Goal: Contribute content: Contribute content

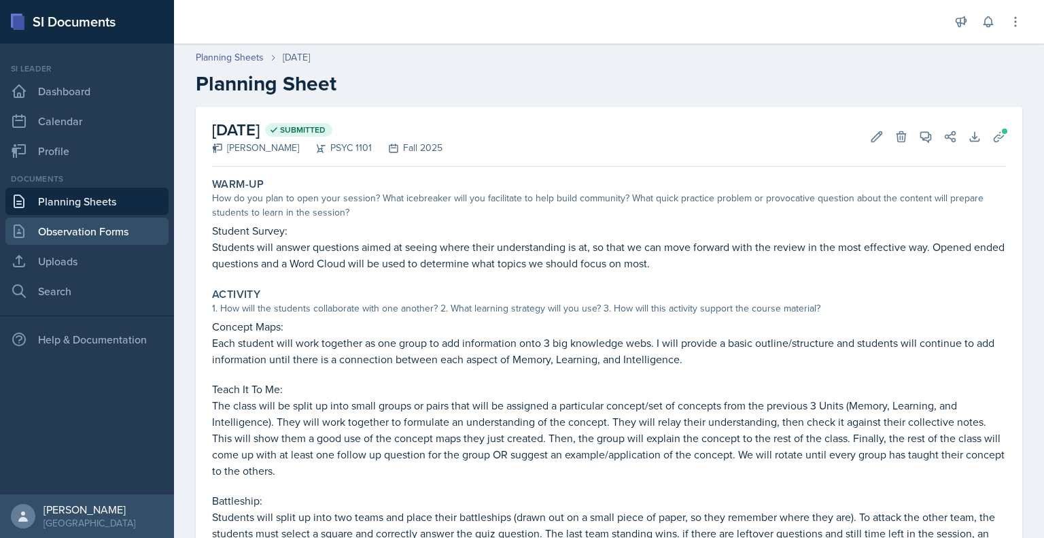
scroll to position [246, 0]
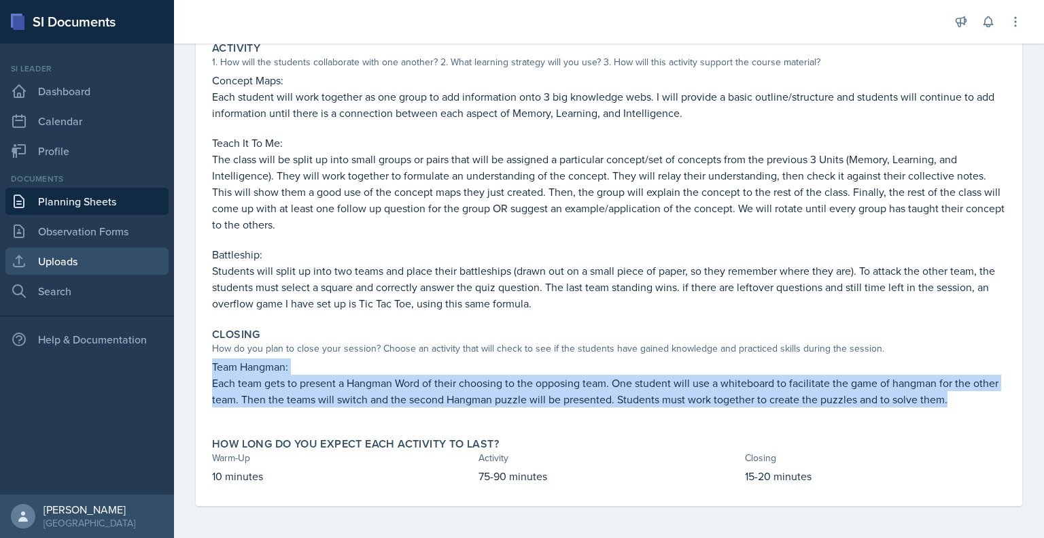
click at [102, 262] on link "Uploads" at bounding box center [86, 261] width 163 height 27
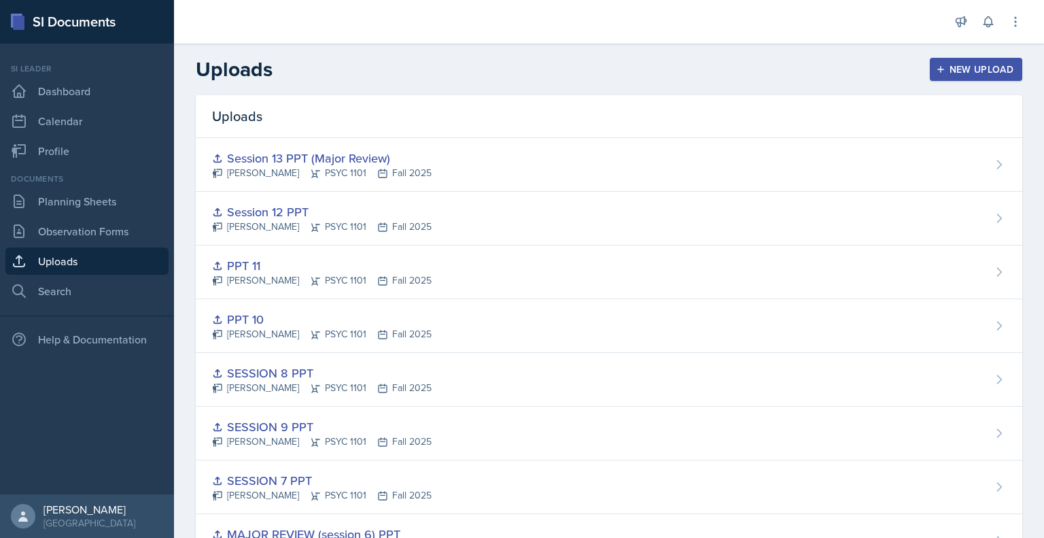
click at [959, 58] on button "New Upload" at bounding box center [976, 69] width 93 height 23
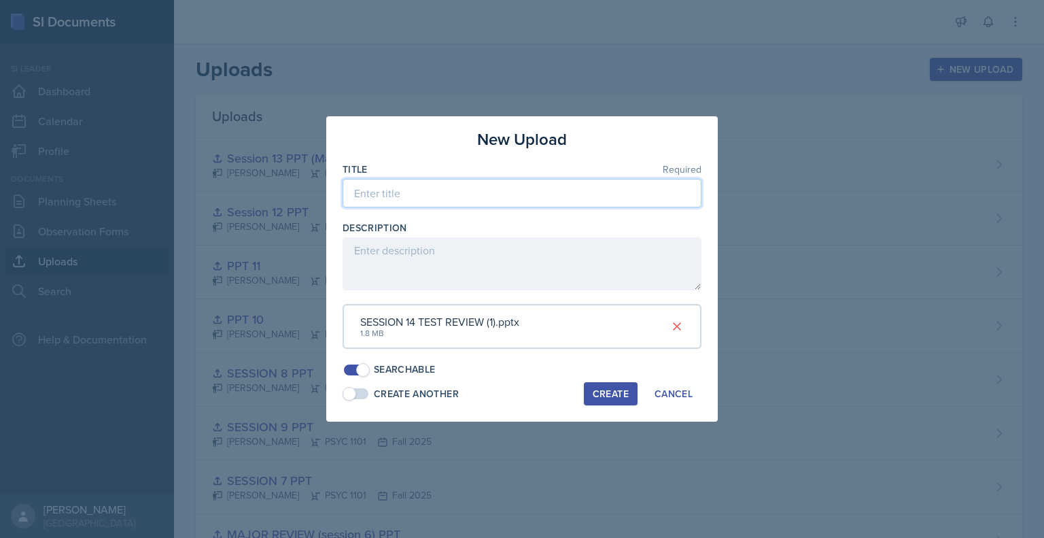
click at [519, 190] on input at bounding box center [522, 193] width 359 height 29
type input "SESSION 14 PPT"
click at [614, 398] on div "Create" at bounding box center [611, 393] width 36 height 11
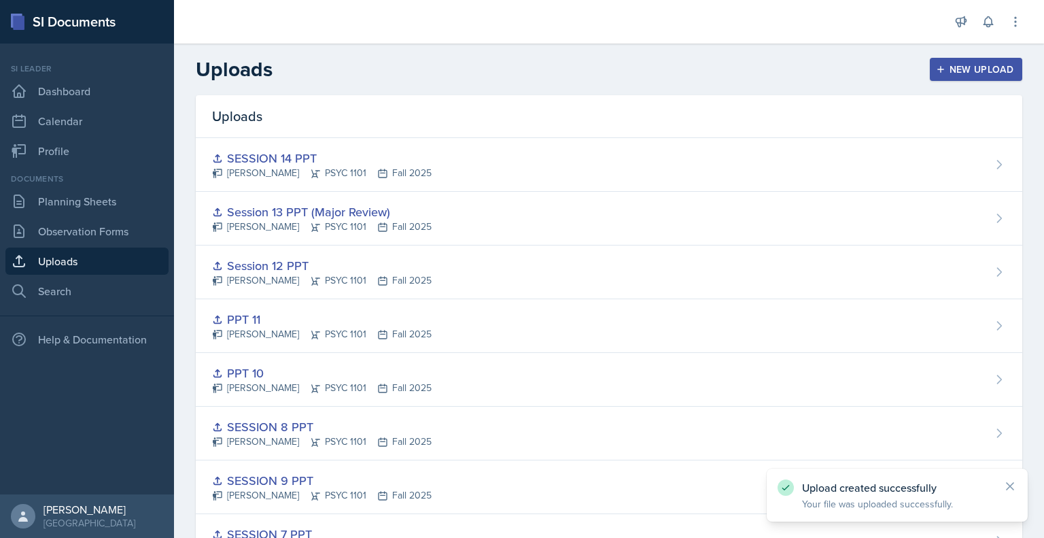
click at [980, 75] on div "New Upload" at bounding box center [976, 69] width 75 height 11
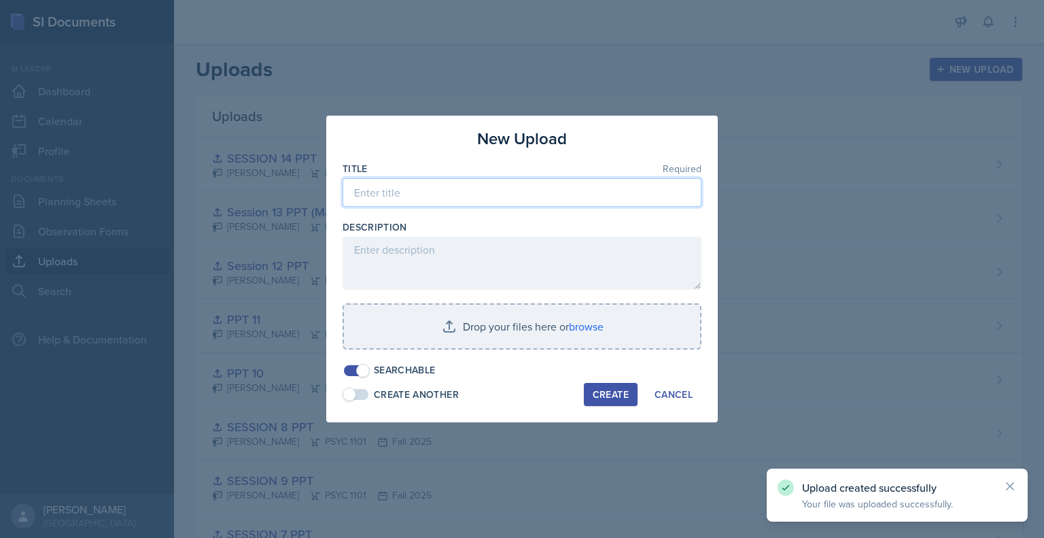
click at [522, 190] on input at bounding box center [522, 192] width 359 height 29
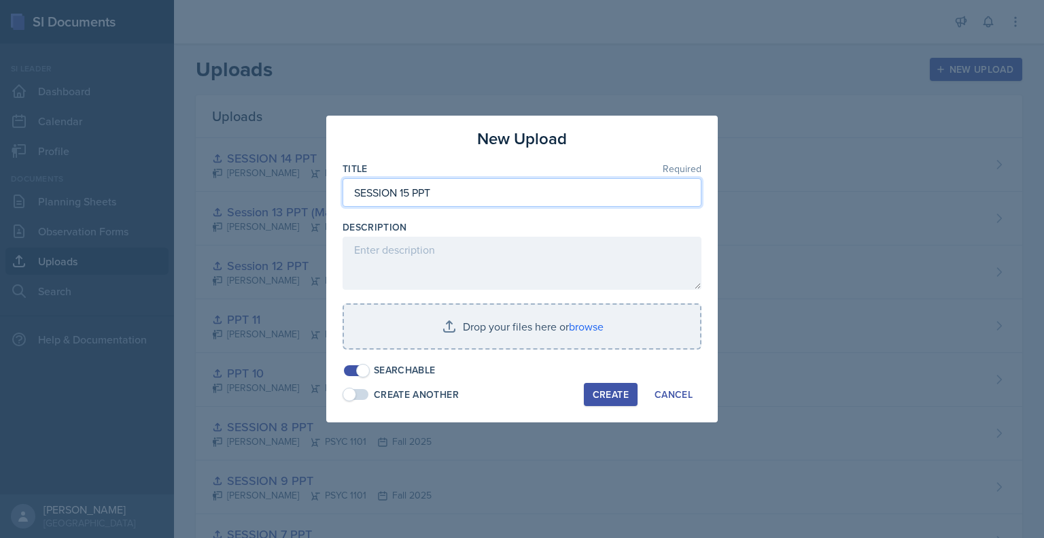
type input "SESSION 15 PPT"
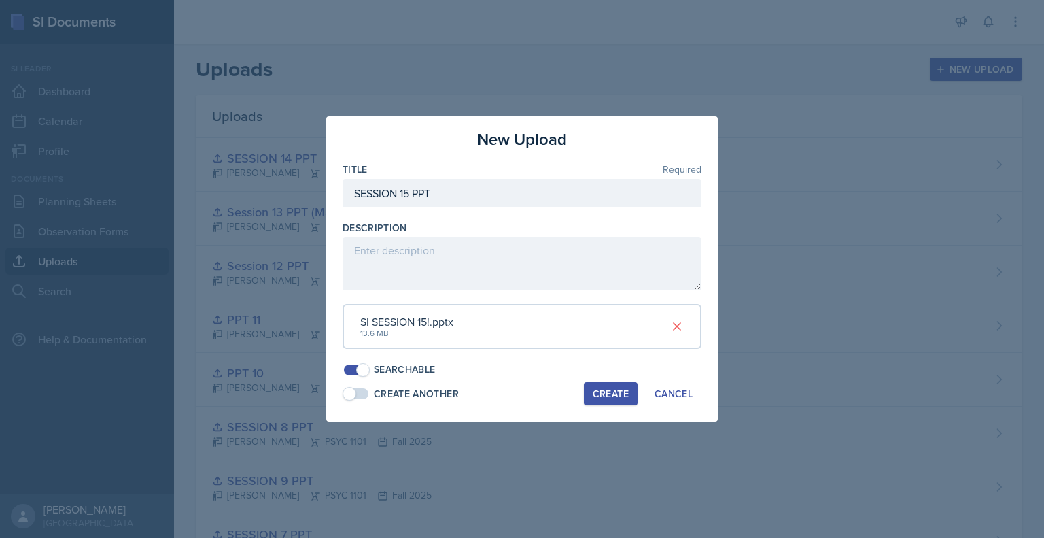
click at [607, 396] on div "Create" at bounding box center [611, 393] width 36 height 11
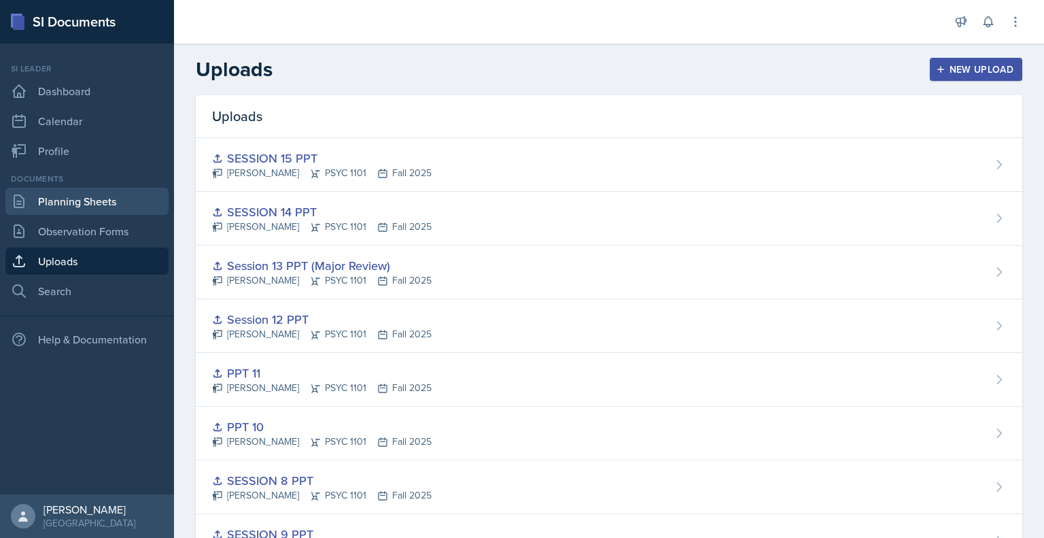
click at [105, 199] on link "Planning Sheets" at bounding box center [86, 201] width 163 height 27
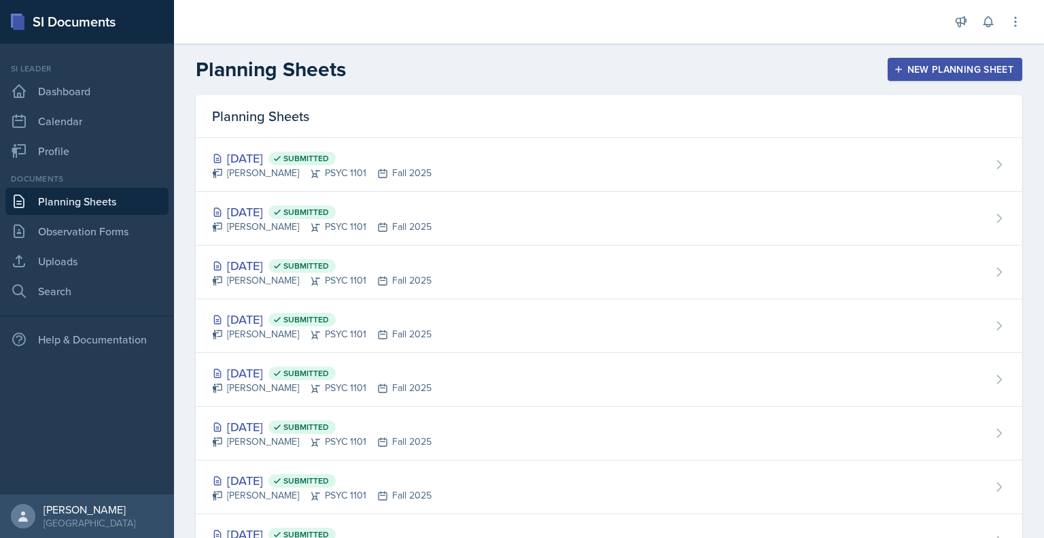
click at [912, 72] on div "New Planning Sheet" at bounding box center [955, 69] width 117 height 11
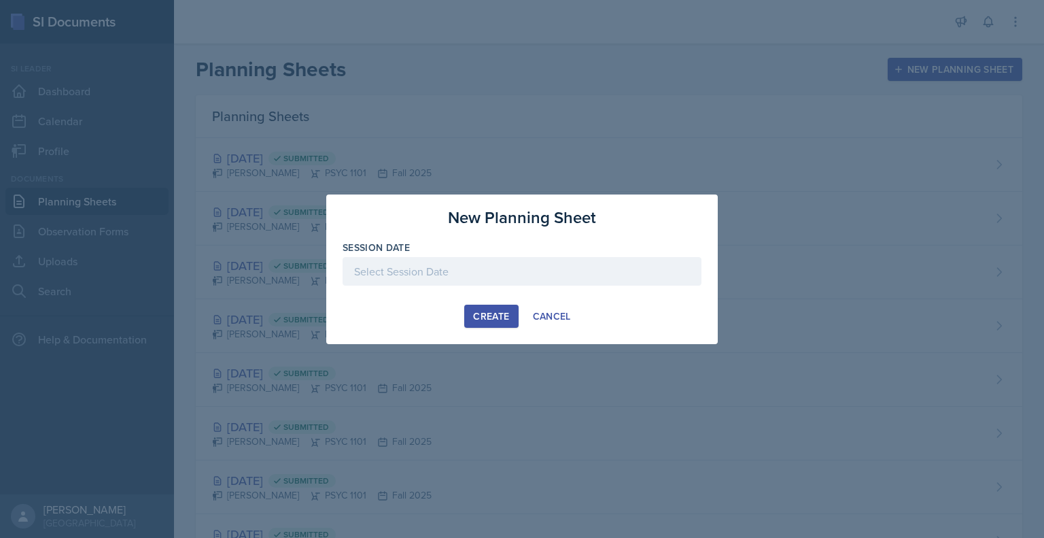
click at [439, 273] on div at bounding box center [522, 271] width 359 height 29
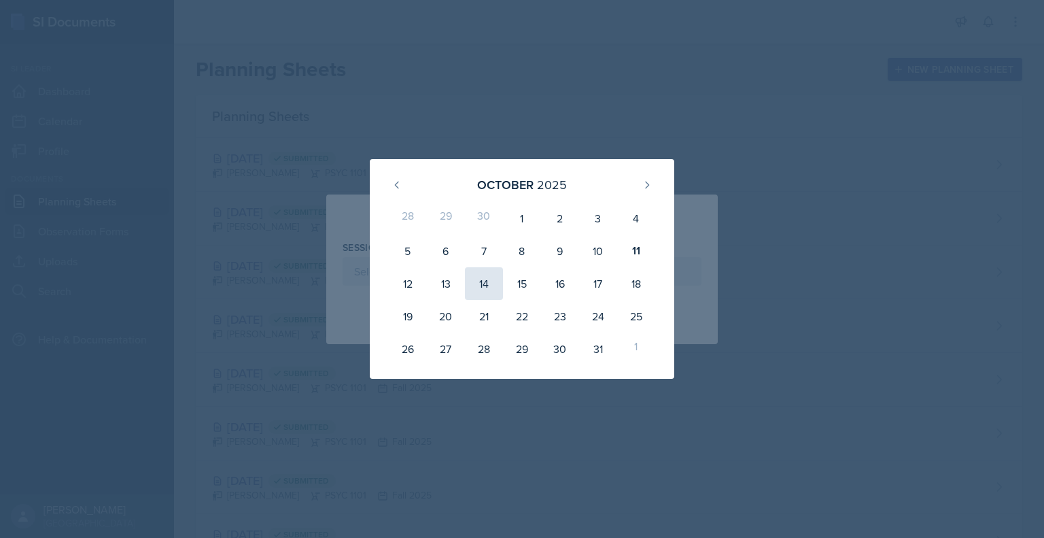
click at [487, 290] on div "14" at bounding box center [484, 283] width 38 height 33
type input "[DATE]"
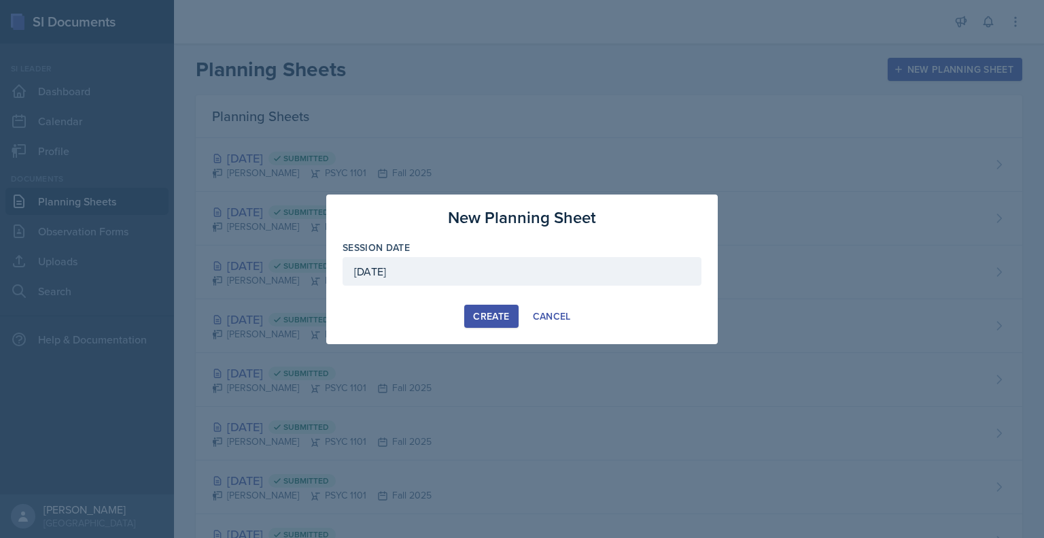
click at [490, 313] on div "Create" at bounding box center [491, 316] width 36 height 11
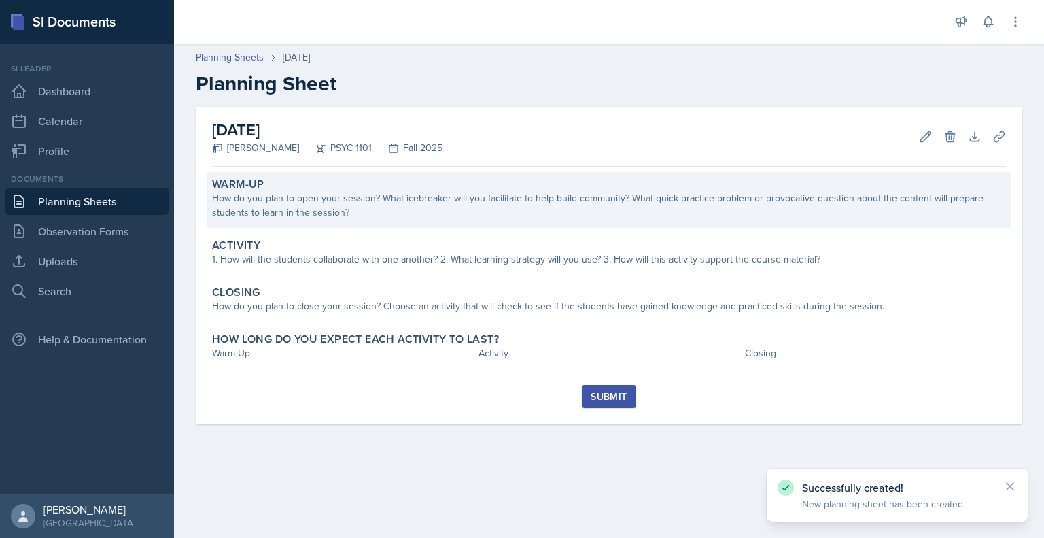
click at [551, 201] on div "How do you plan to open your session? What icebreaker will you facilitate to he…" at bounding box center [609, 205] width 794 height 29
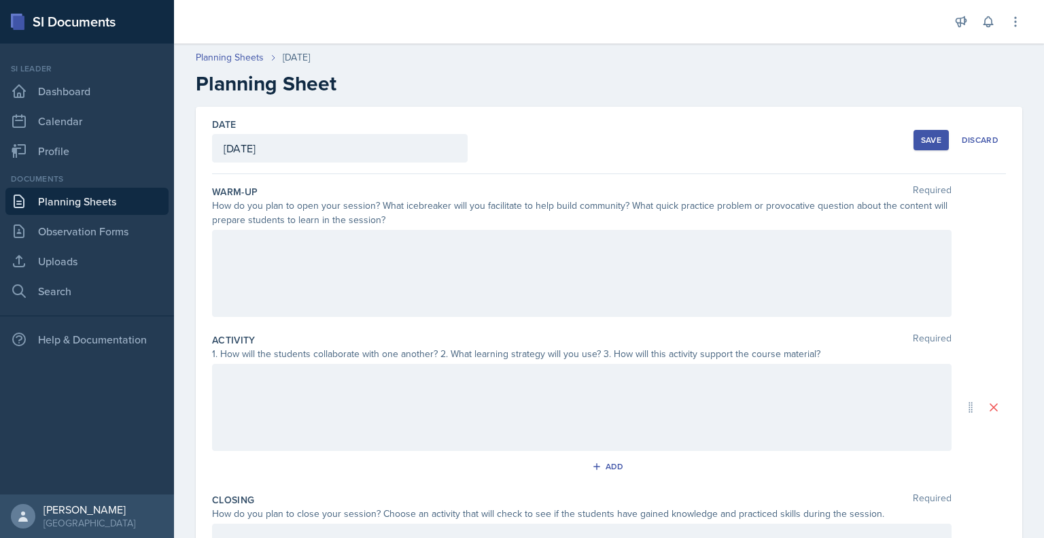
click at [462, 285] on div at bounding box center [582, 273] width 740 height 87
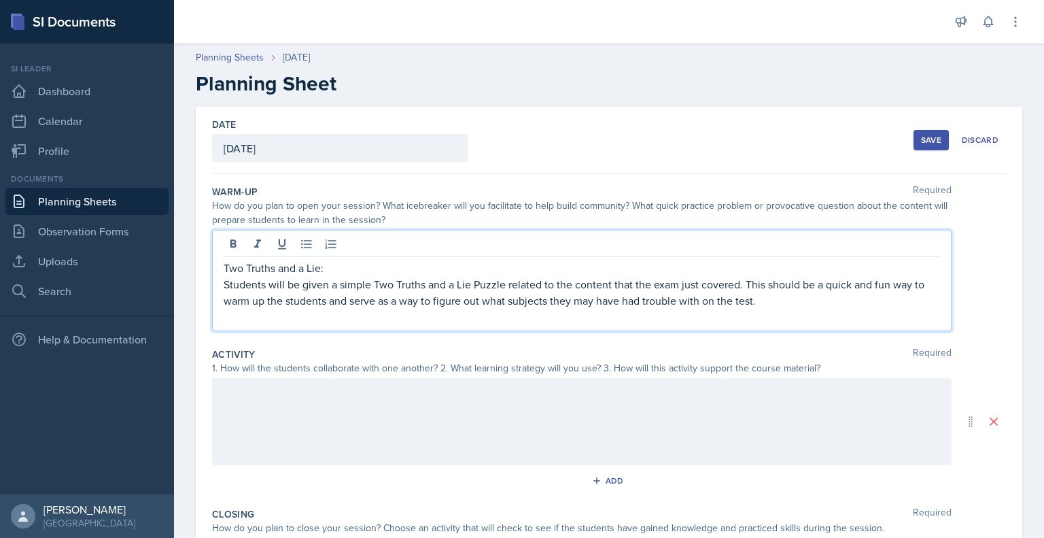
click at [371, 430] on div at bounding box center [582, 421] width 740 height 87
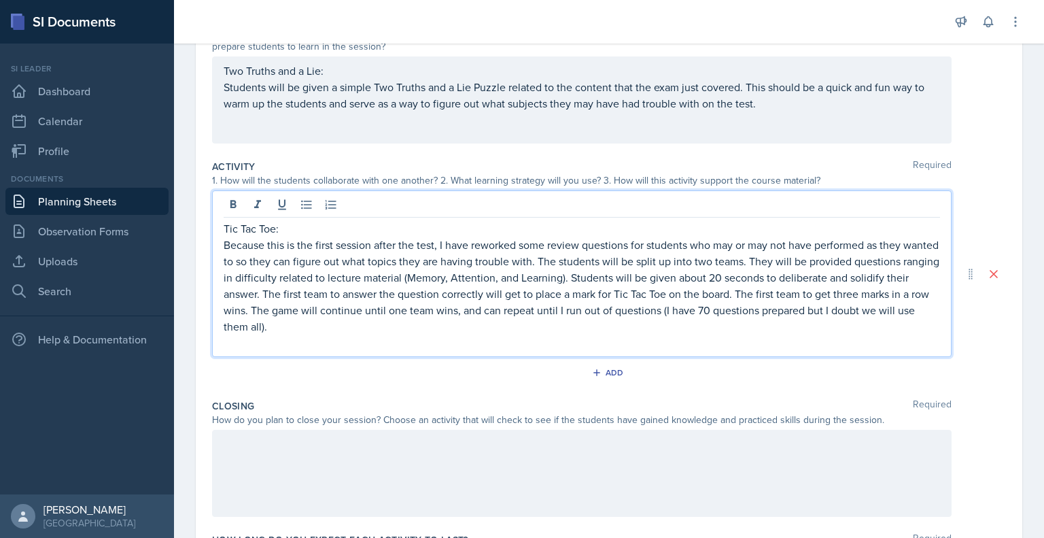
scroll to position [280, 0]
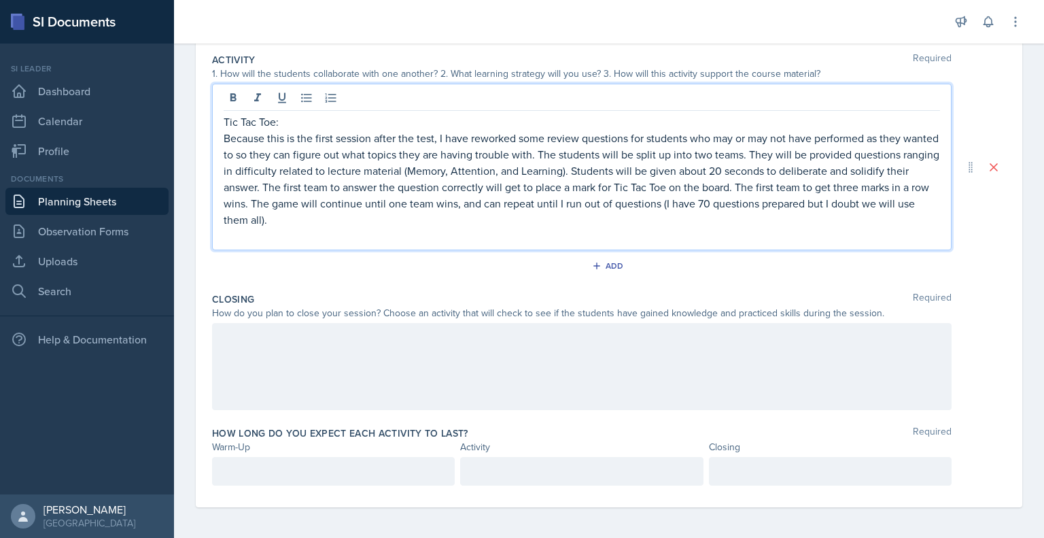
click at [543, 380] on div at bounding box center [582, 366] width 740 height 87
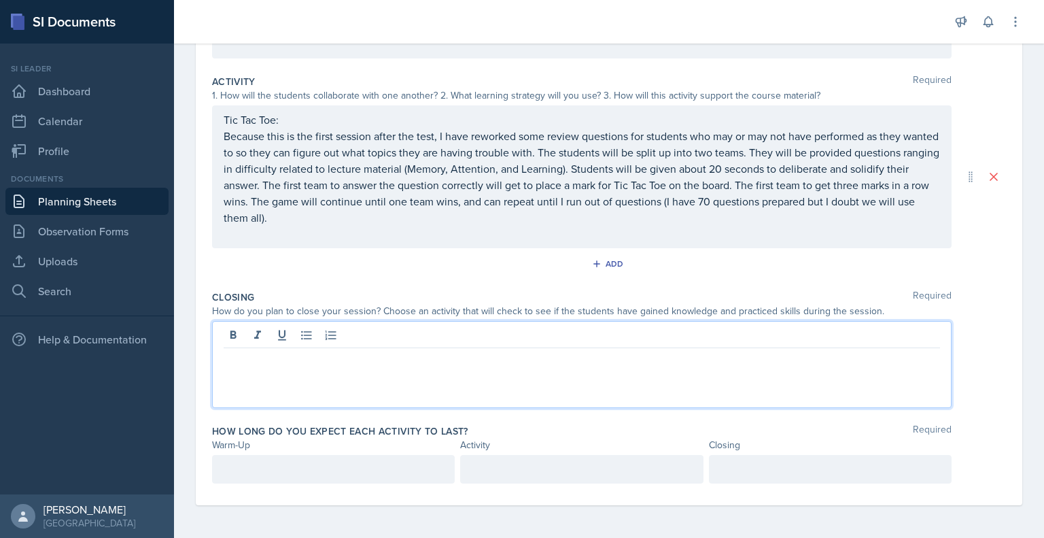
scroll to position [257, 0]
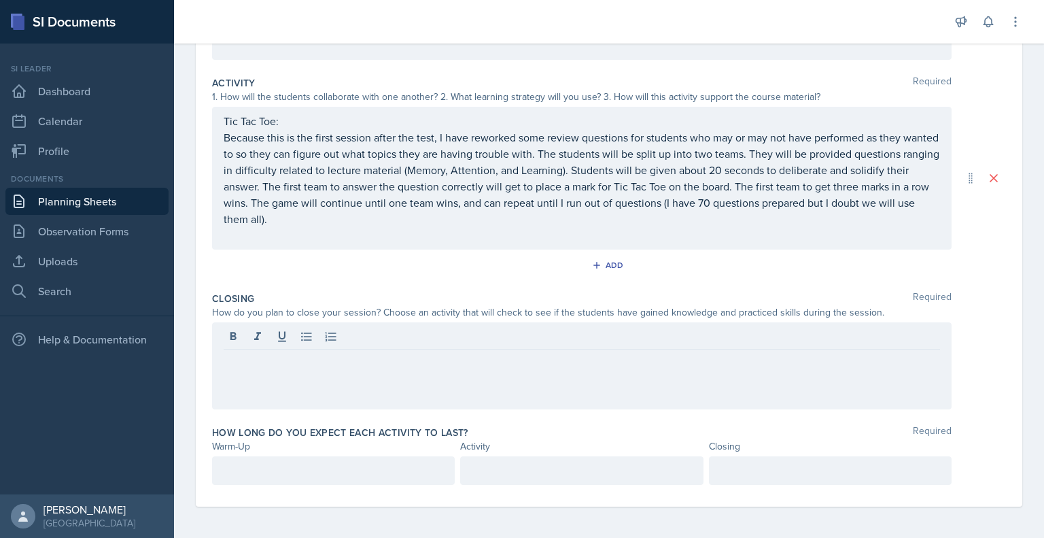
click at [866, 337] on div at bounding box center [582, 338] width 717 height 22
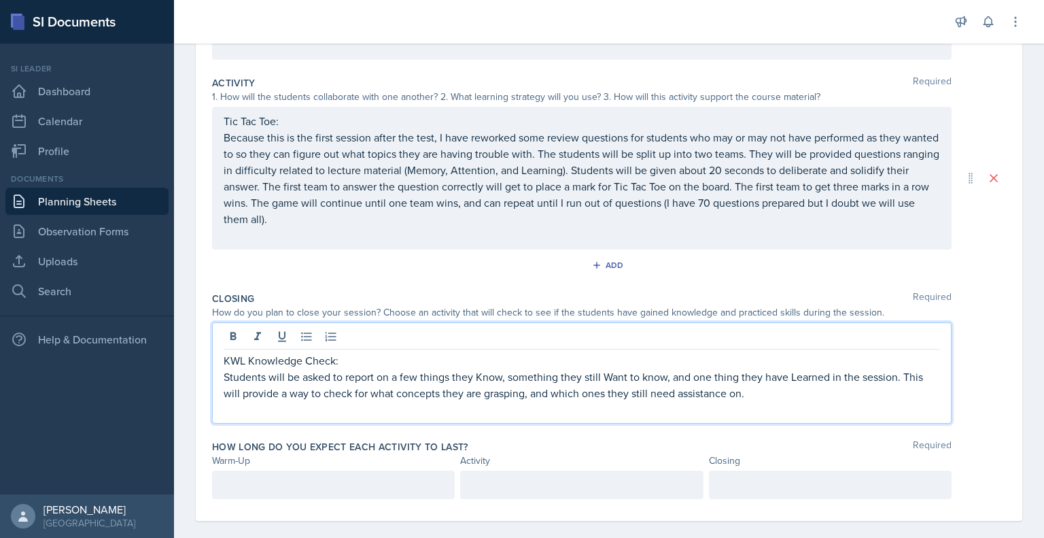
click at [783, 405] on p at bounding box center [582, 409] width 717 height 16
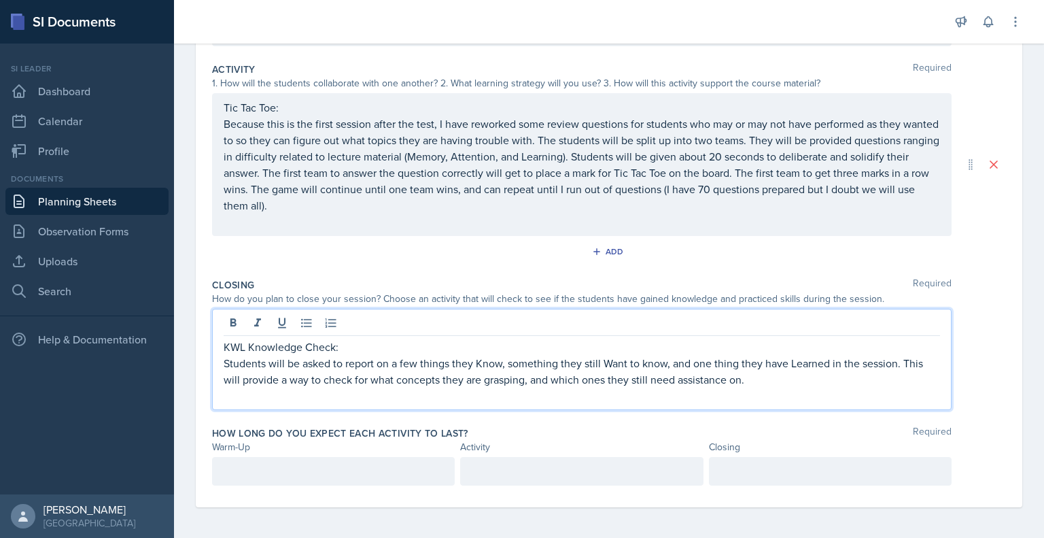
click at [761, 375] on p "Students will be asked to report on a few things they Know, something they stil…" at bounding box center [582, 371] width 717 height 33
click at [732, 481] on div at bounding box center [830, 471] width 243 height 29
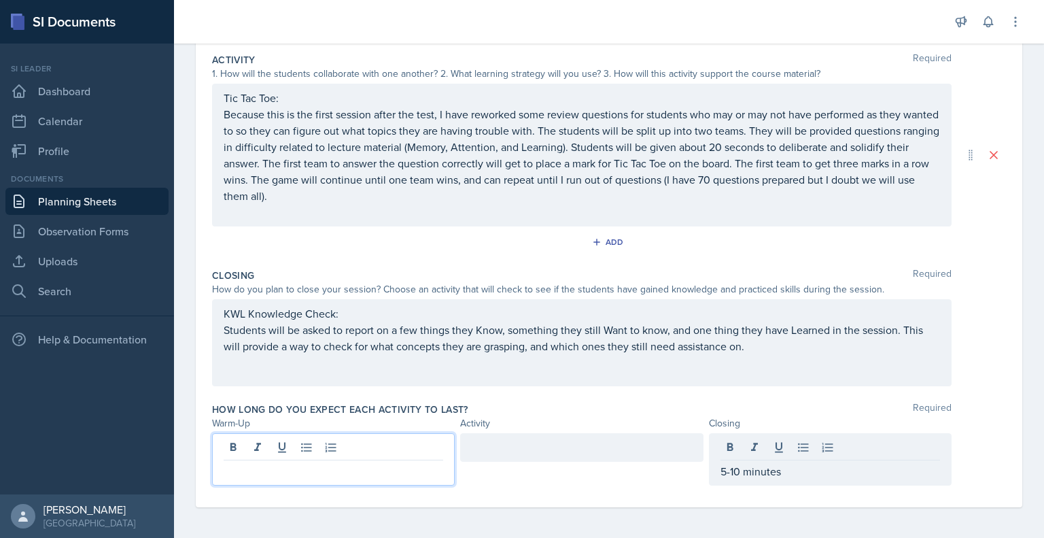
click at [400, 447] on div at bounding box center [333, 459] width 243 height 52
click at [510, 440] on div at bounding box center [581, 447] width 243 height 29
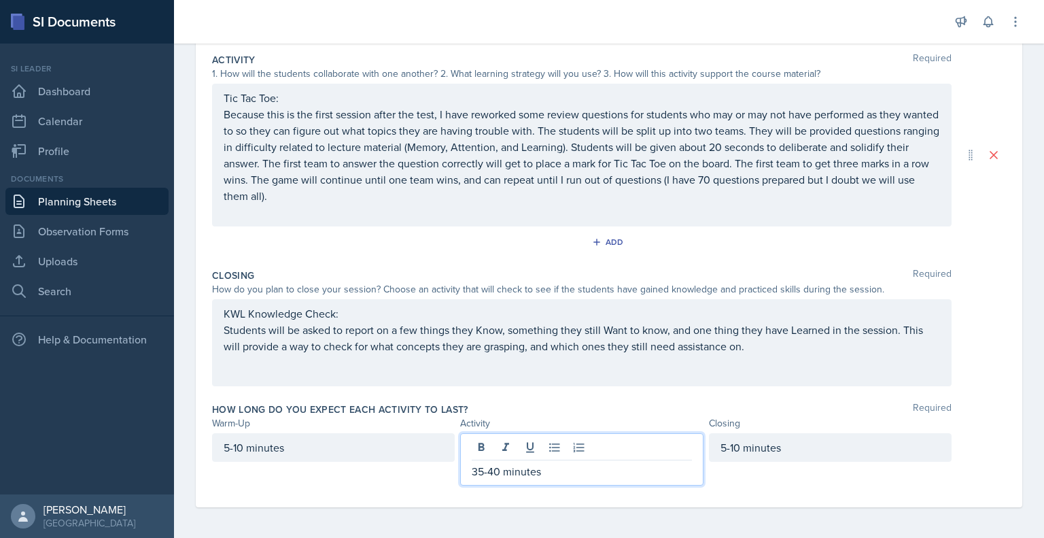
click at [759, 481] on div "5-10 minutes" at bounding box center [830, 459] width 243 height 52
drag, startPoint x: 487, startPoint y: 468, endPoint x: 460, endPoint y: 467, distance: 27.2
click at [460, 467] on div "35-40 minutes" at bounding box center [581, 459] width 243 height 52
click at [672, 389] on div "Closing Required How do you plan to close your session? Choose an activity that…" at bounding box center [609, 330] width 794 height 134
drag, startPoint x: 484, startPoint y: 470, endPoint x: 468, endPoint y: 464, distance: 16.6
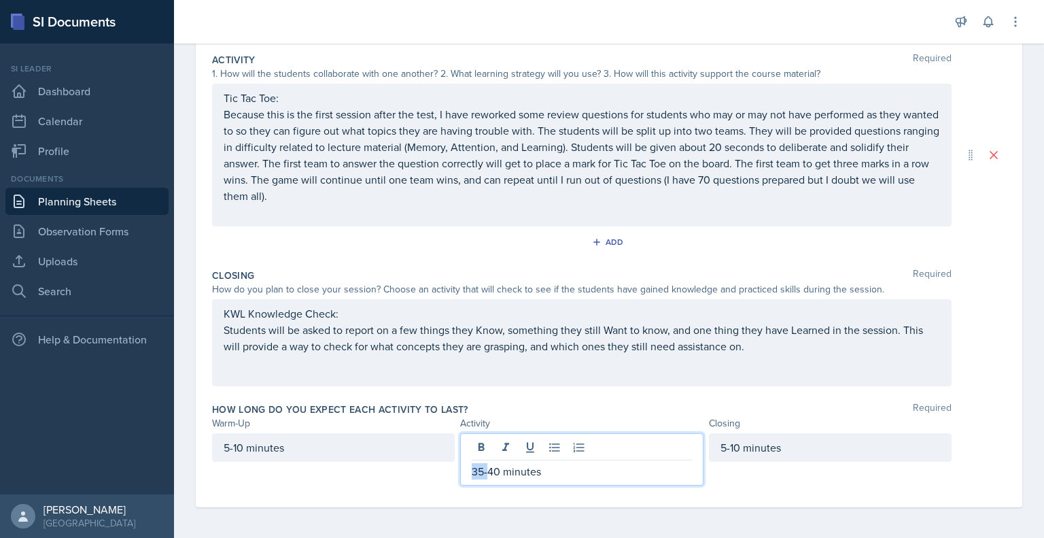
click at [472, 464] on p "35-40 minutes" at bounding box center [582, 471] width 220 height 16
click at [549, 471] on p "40 minutes" at bounding box center [582, 471] width 220 height 16
click at [677, 405] on div "How long do you expect each activity to last? Required" at bounding box center [609, 410] width 794 height 14
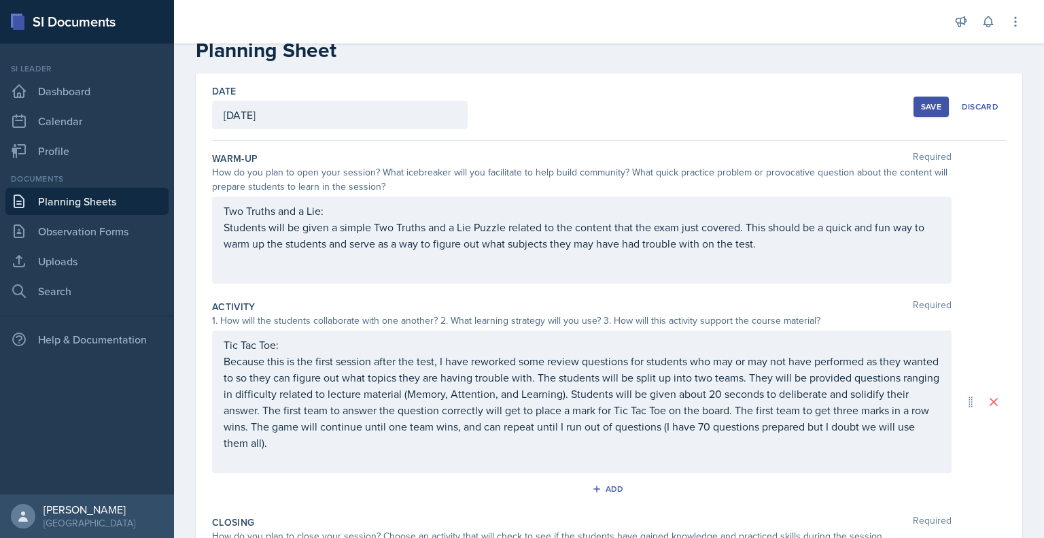
scroll to position [34, 0]
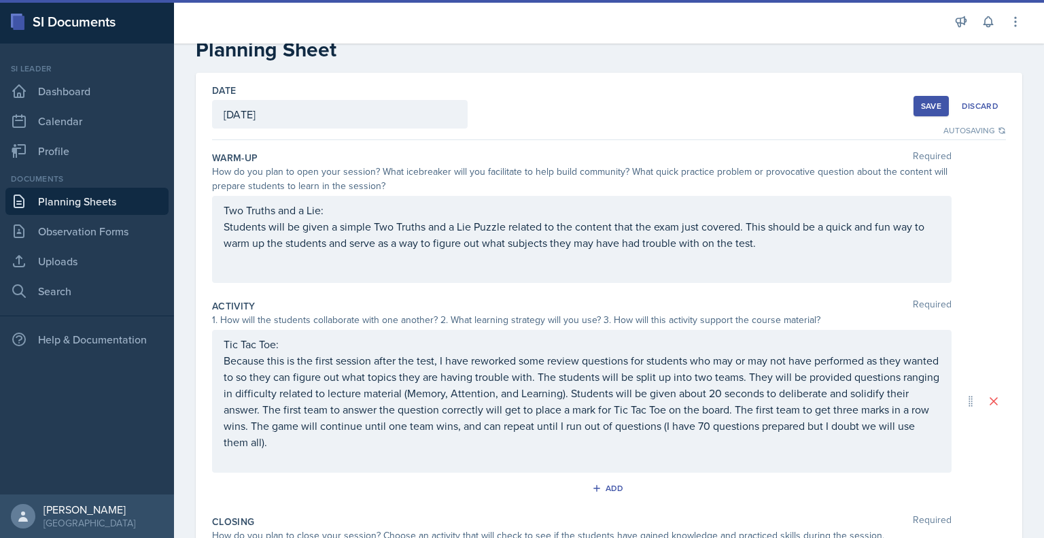
click at [717, 426] on p "Because this is the first session after the test, I have reworked some review q…" at bounding box center [582, 401] width 717 height 98
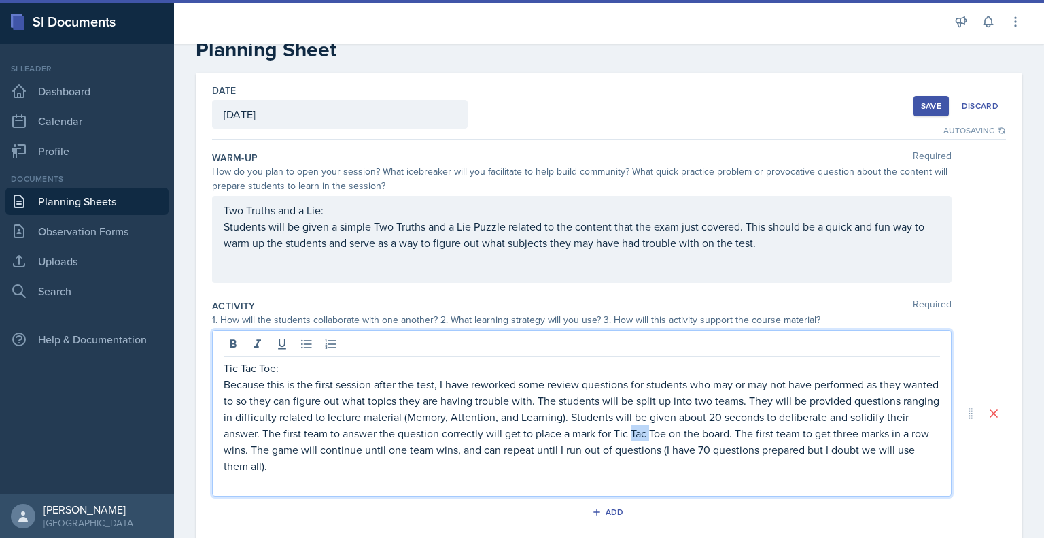
click at [717, 426] on p "Because this is the first session after the test, I have reworked some review q…" at bounding box center [582, 425] width 717 height 98
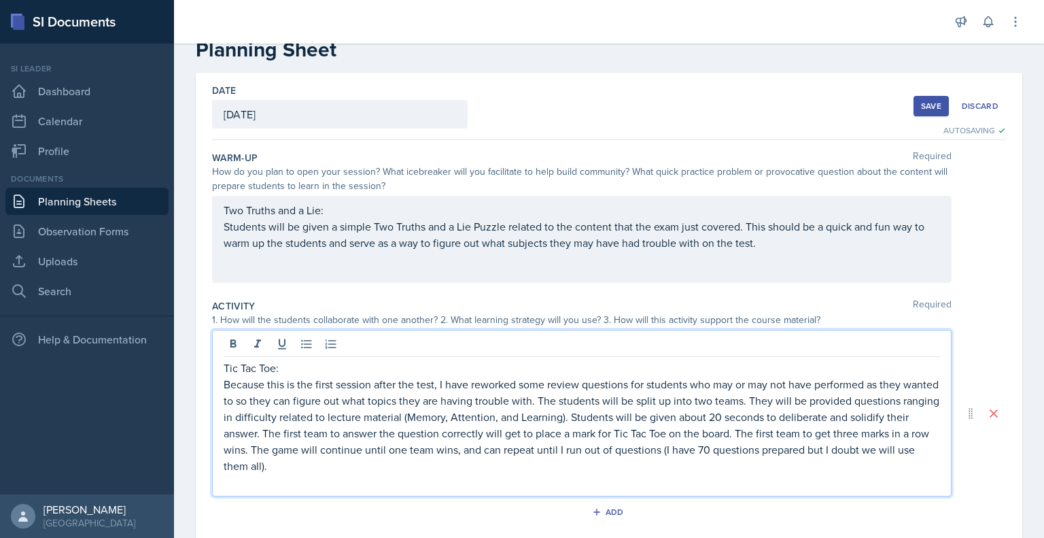
click at [726, 451] on p "Because this is the first session after the test, I have reworked some review q…" at bounding box center [582, 425] width 717 height 98
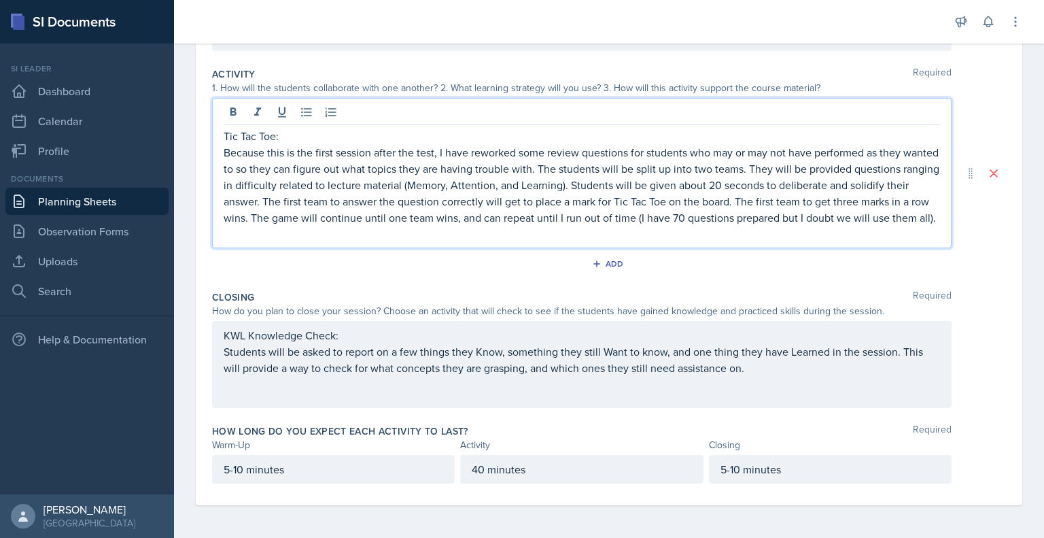
scroll to position [0, 0]
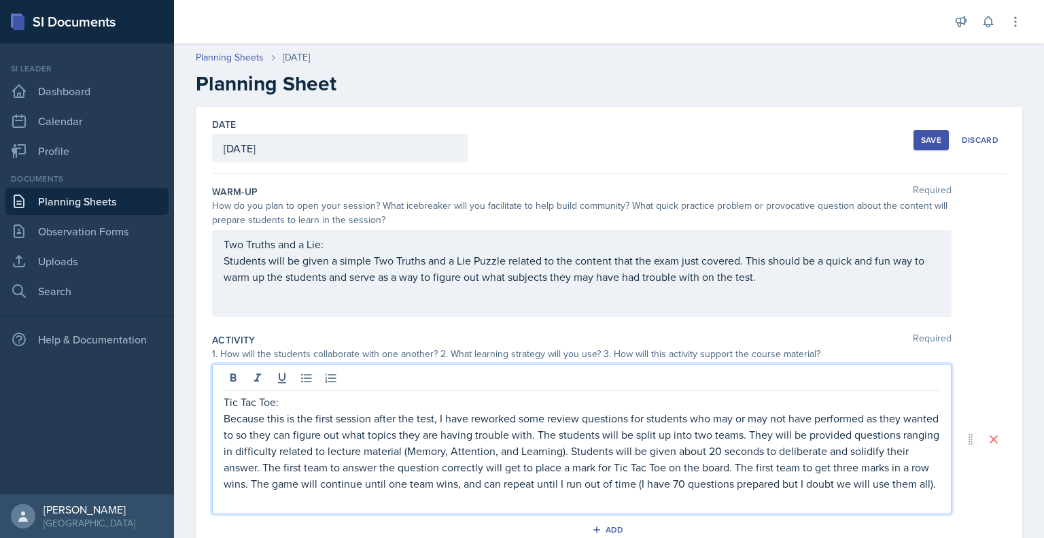
click at [921, 138] on div "Save" at bounding box center [931, 140] width 20 height 11
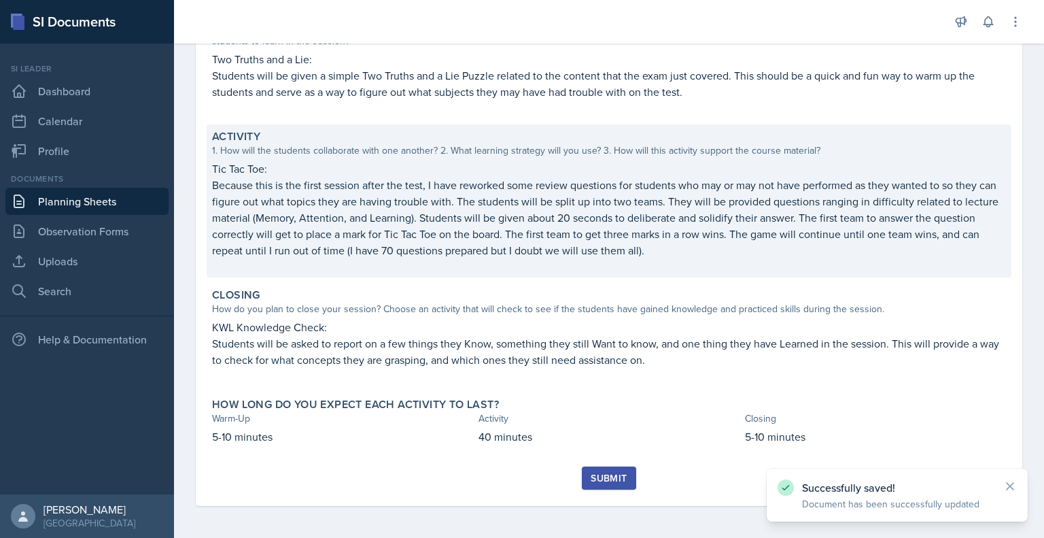
scroll to position [169, 0]
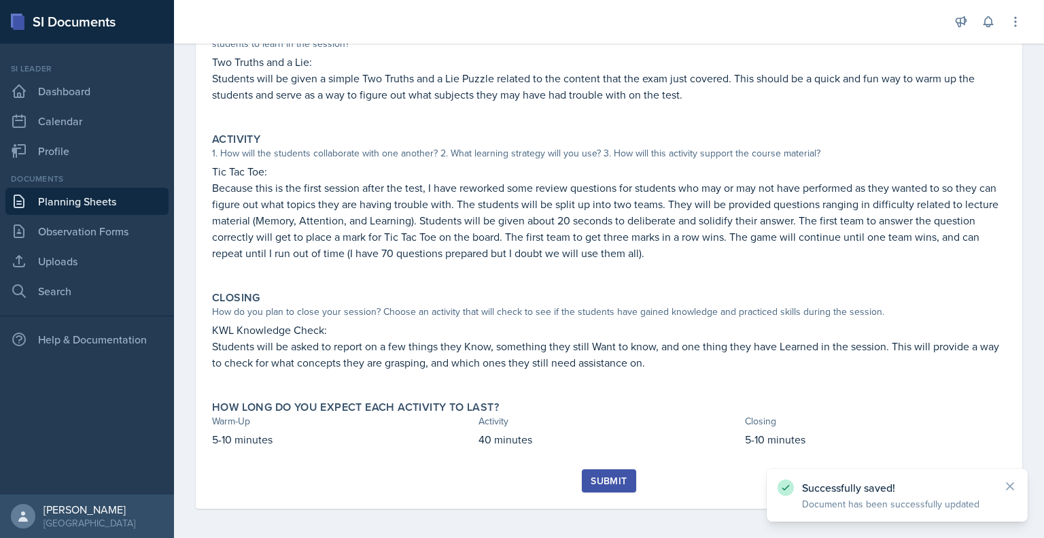
click at [604, 483] on div "Submit" at bounding box center [609, 480] width 36 height 11
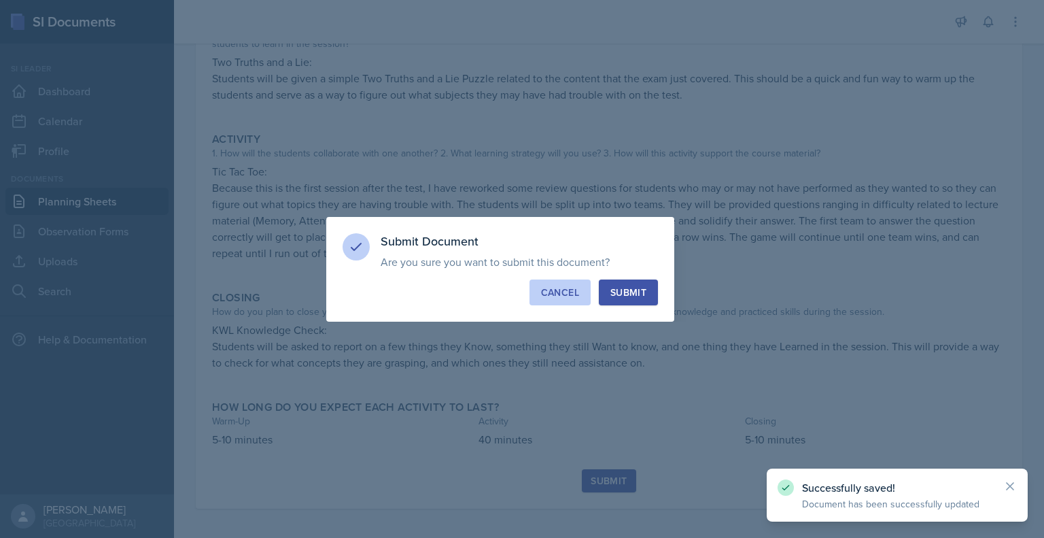
click at [555, 284] on button "Cancel" at bounding box center [560, 292] width 61 height 26
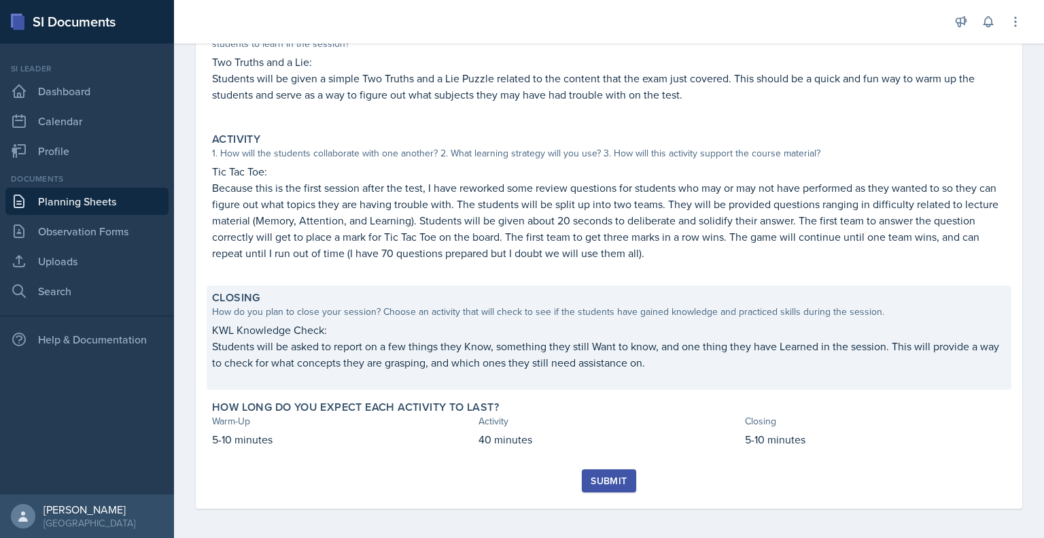
scroll to position [0, 0]
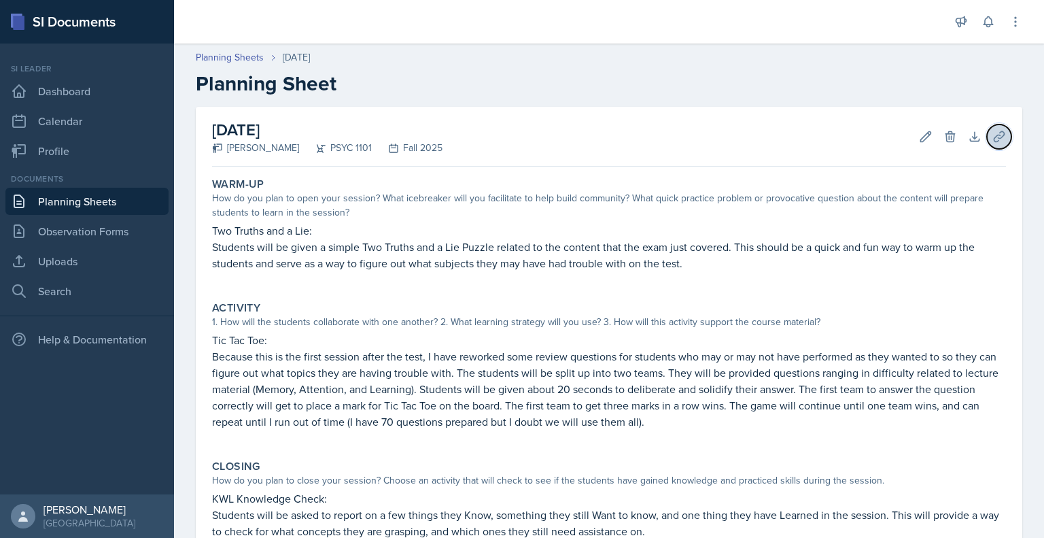
click at [993, 136] on icon at bounding box center [1000, 137] width 14 height 14
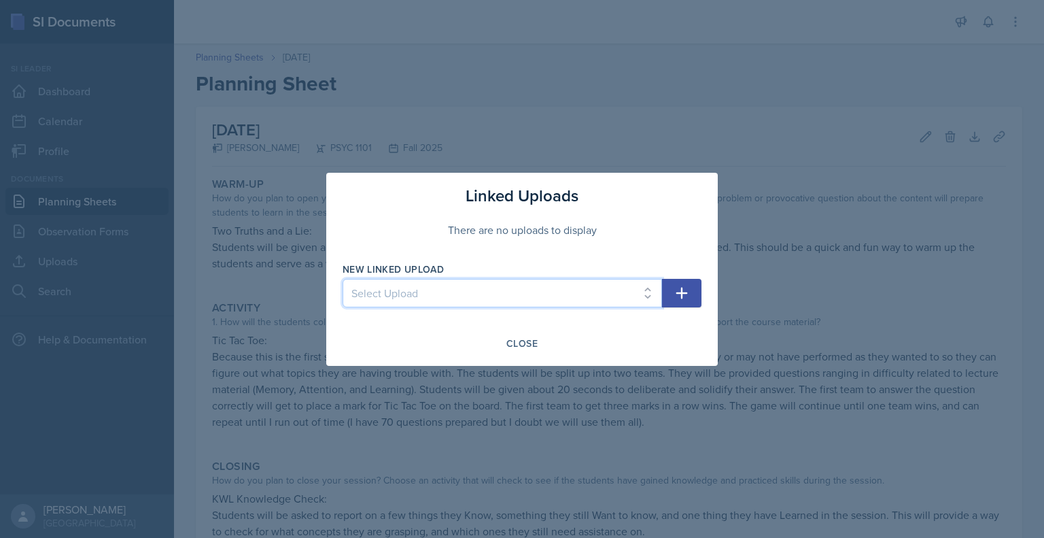
click at [640, 297] on select "Select Upload Mock PowerPoint Visual Aid 26th Visual aid 26th Visual aid 28th S…" at bounding box center [503, 293] width 320 height 29
select select "2a4c293c-4045-4dd5-ada1-6fd1d0d2a62c"
click at [343, 279] on select "Select Upload Mock PowerPoint Visual Aid 26th Visual aid 26th Visual aid 28th S…" at bounding box center [503, 293] width 320 height 29
click at [678, 303] on button "button" at bounding box center [681, 293] width 39 height 29
select select
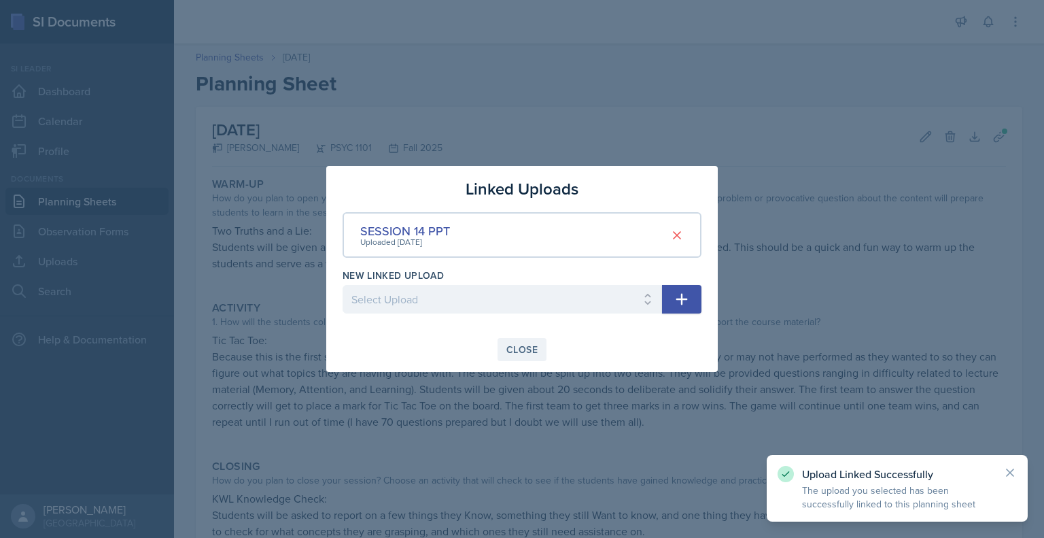
click at [522, 347] on div "Close" at bounding box center [522, 349] width 31 height 11
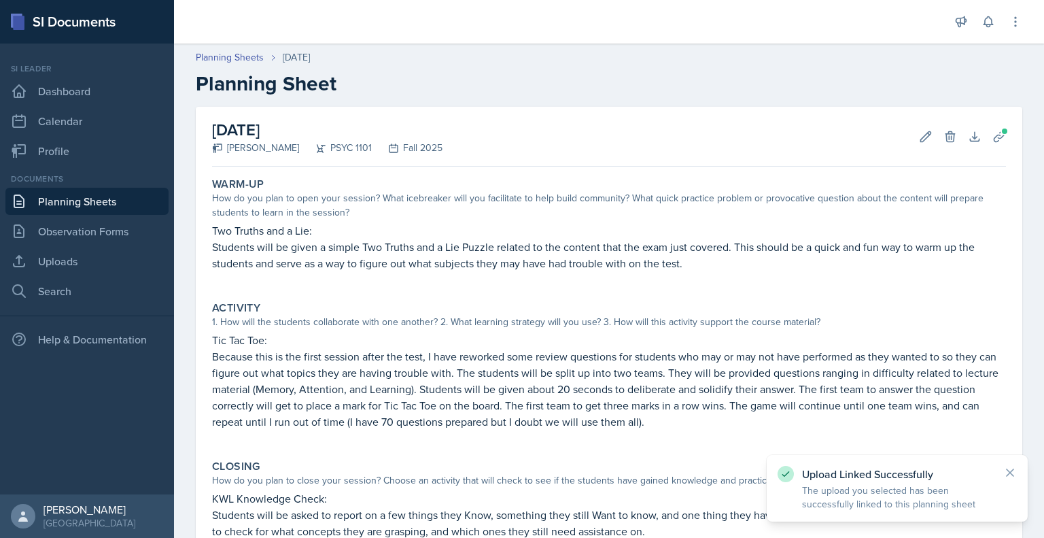
scroll to position [171, 0]
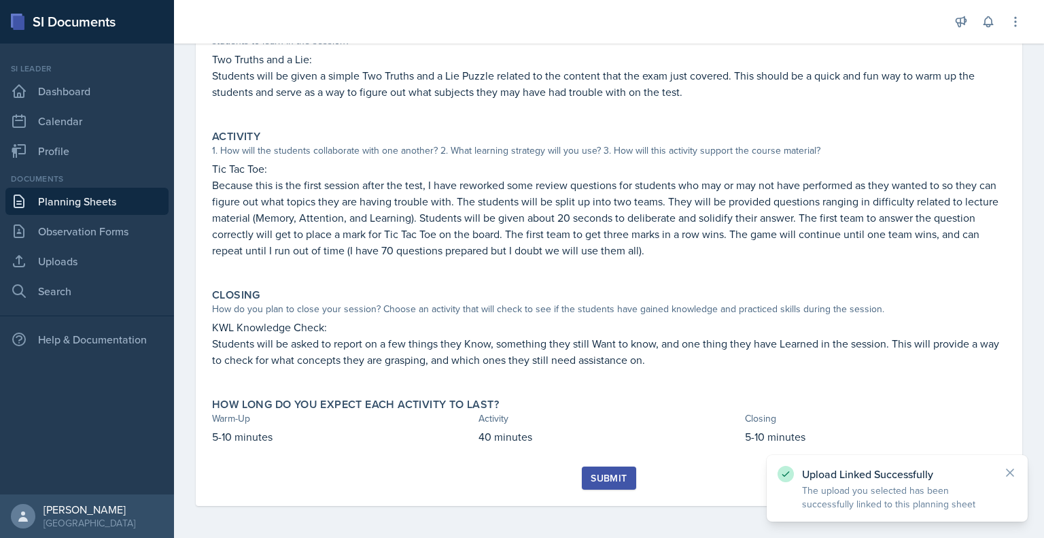
click at [601, 486] on button "Submit" at bounding box center [609, 477] width 54 height 23
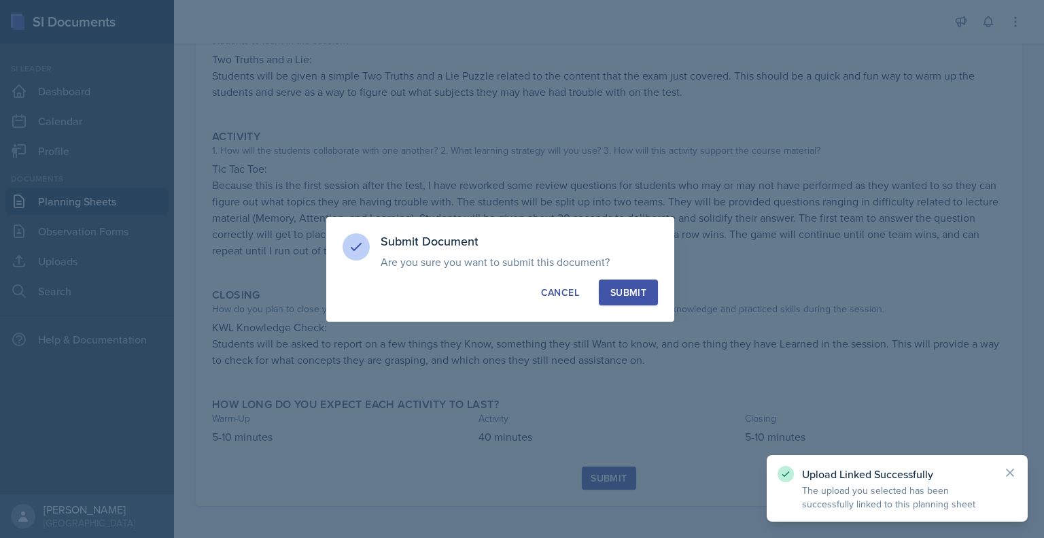
click at [635, 301] on button "Submit" at bounding box center [628, 292] width 59 height 26
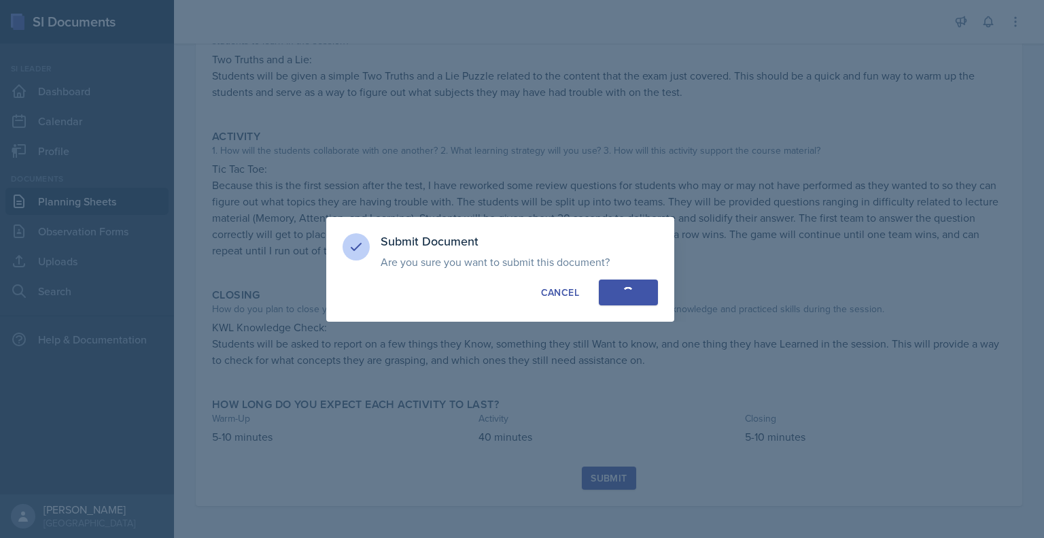
scroll to position [132, 0]
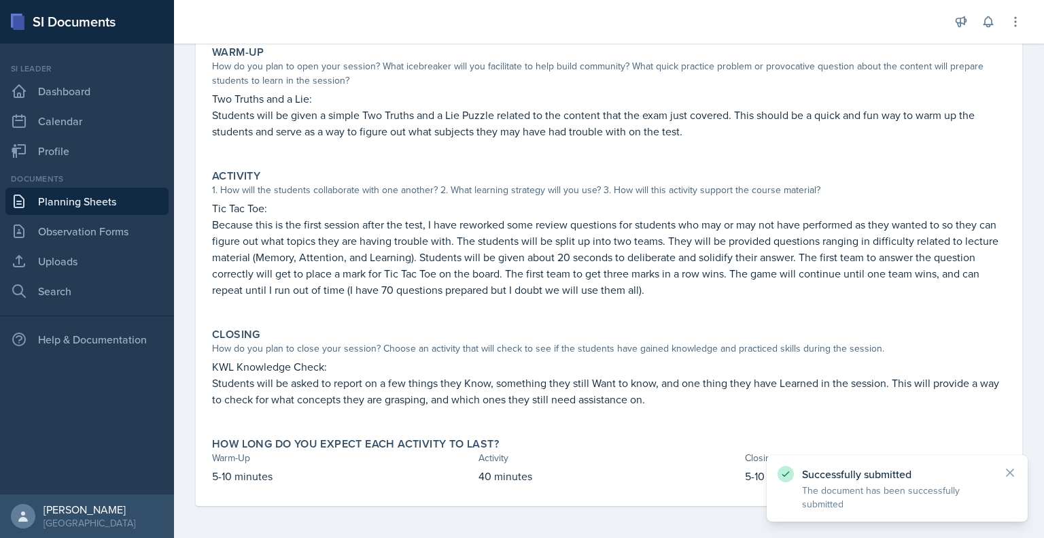
click at [71, 201] on link "Planning Sheets" at bounding box center [86, 201] width 163 height 27
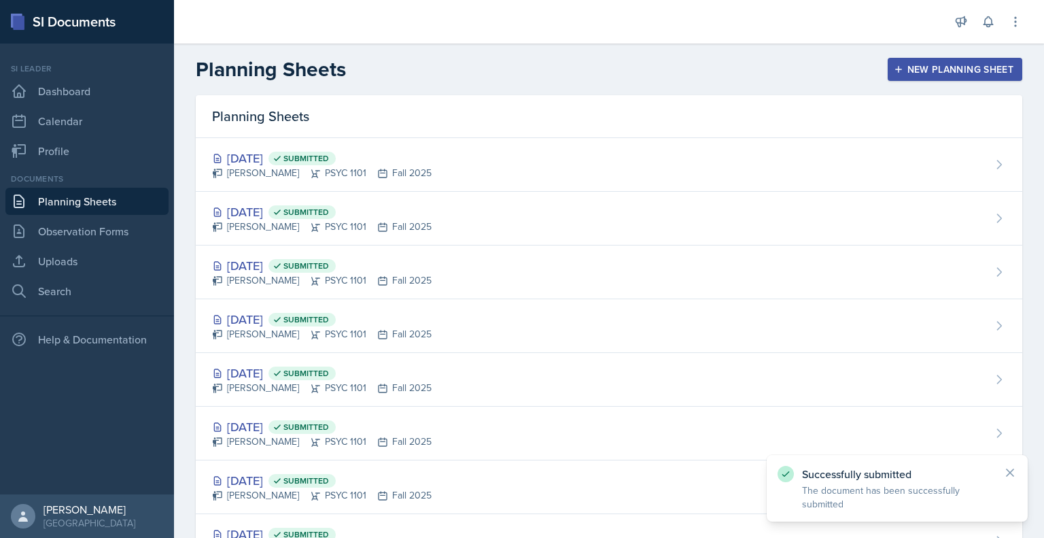
click at [942, 74] on div "New Planning Sheet" at bounding box center [955, 69] width 117 height 11
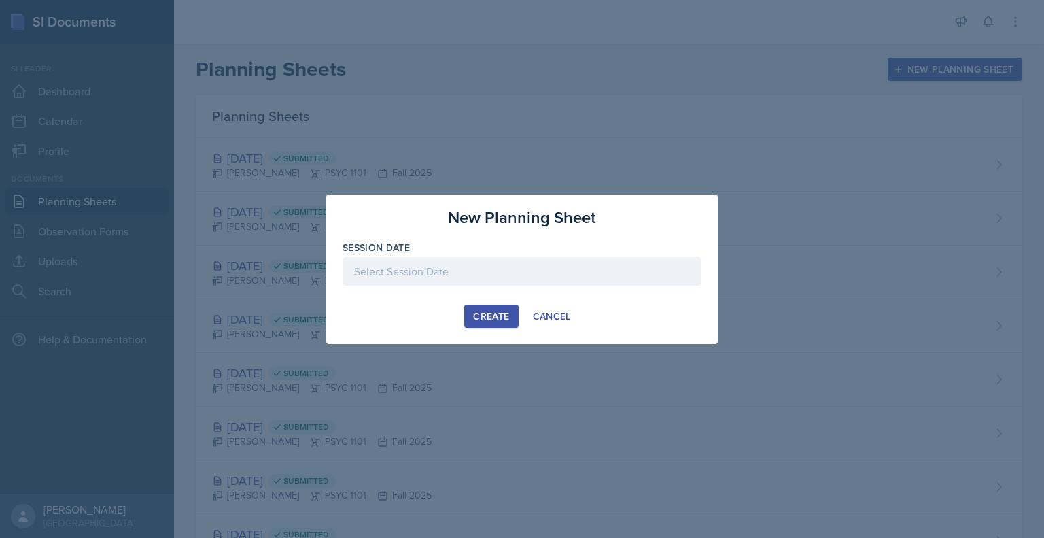
click at [530, 274] on div at bounding box center [522, 271] width 359 height 29
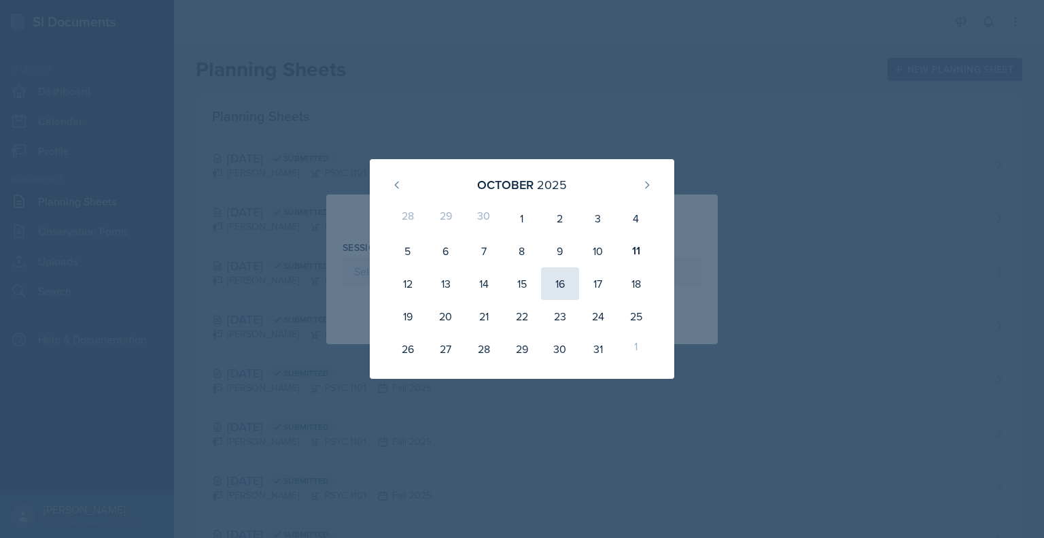
click at [574, 284] on div "16" at bounding box center [560, 283] width 38 height 33
type input "[DATE]"
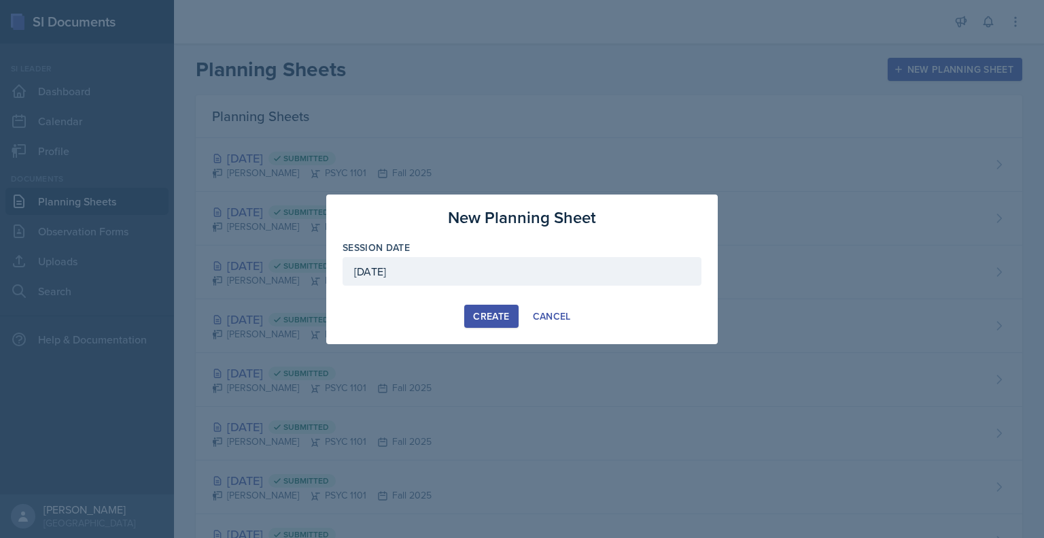
click at [483, 318] on div "Create" at bounding box center [491, 316] width 36 height 11
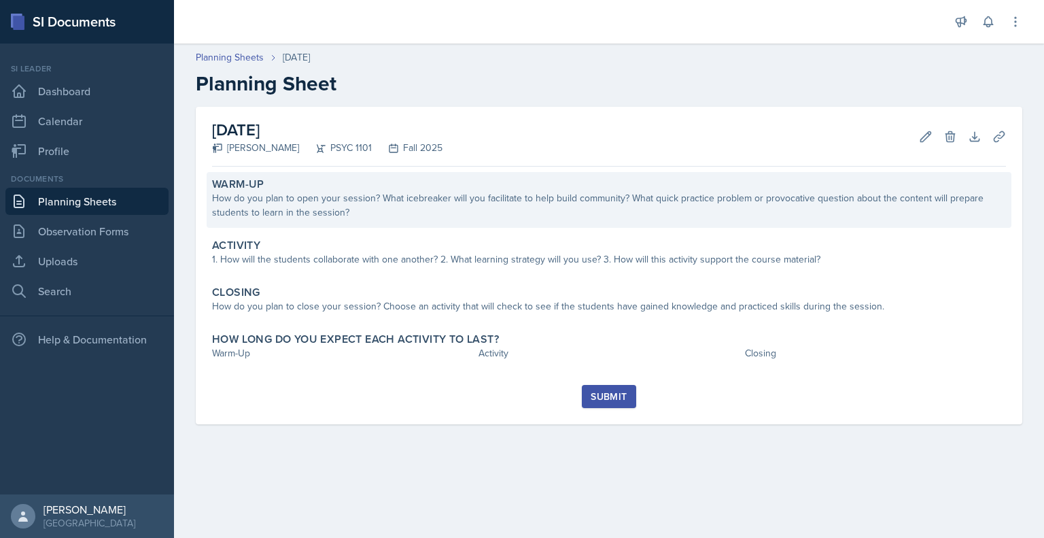
click at [446, 222] on div "Warm-Up How do you plan to open your session? What icebreaker will you facilita…" at bounding box center [609, 200] width 805 height 56
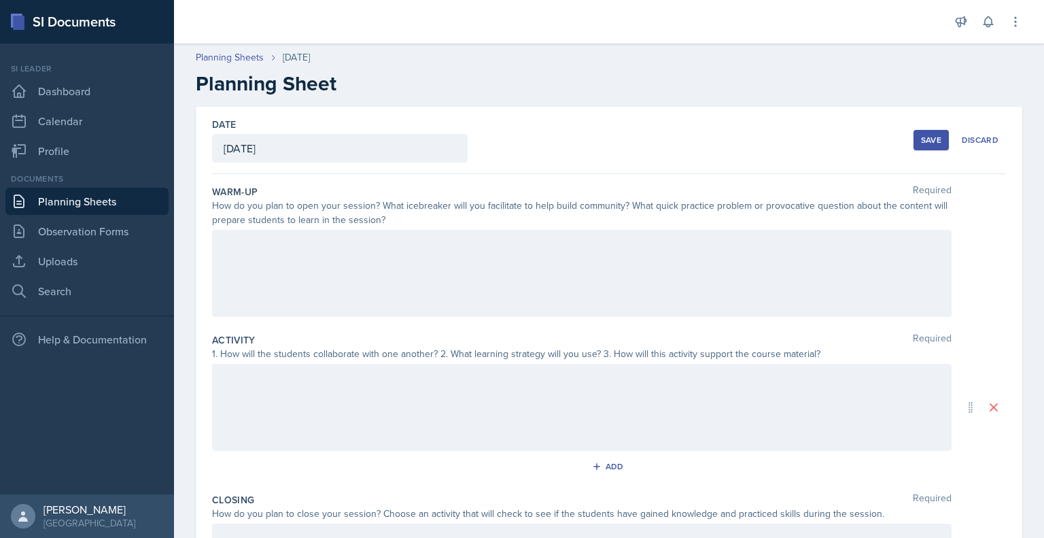
click at [408, 266] on div at bounding box center [582, 273] width 740 height 87
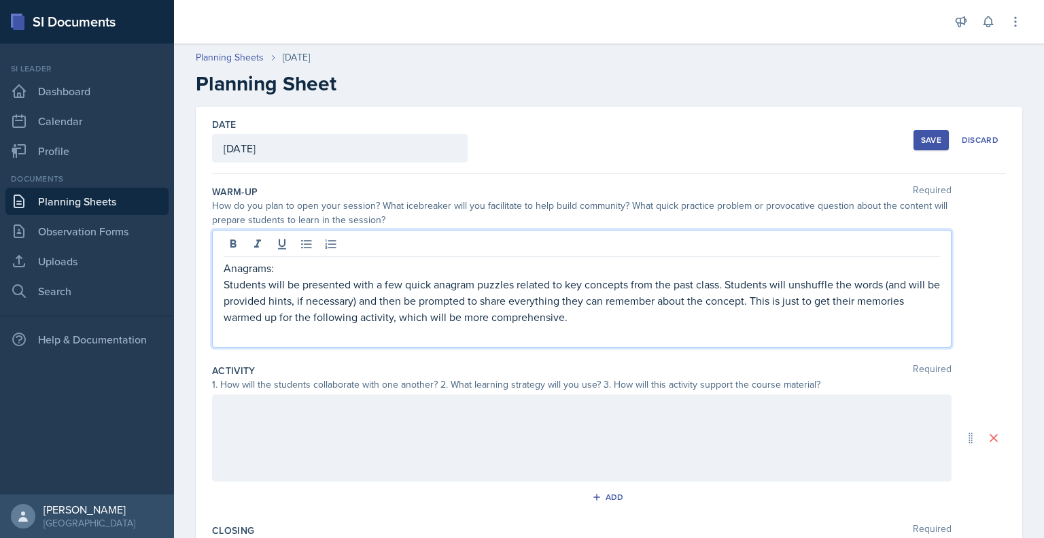
click at [813, 282] on p "Students will be presented with a few quick anagram puzzles related to key conc…" at bounding box center [582, 300] width 717 height 49
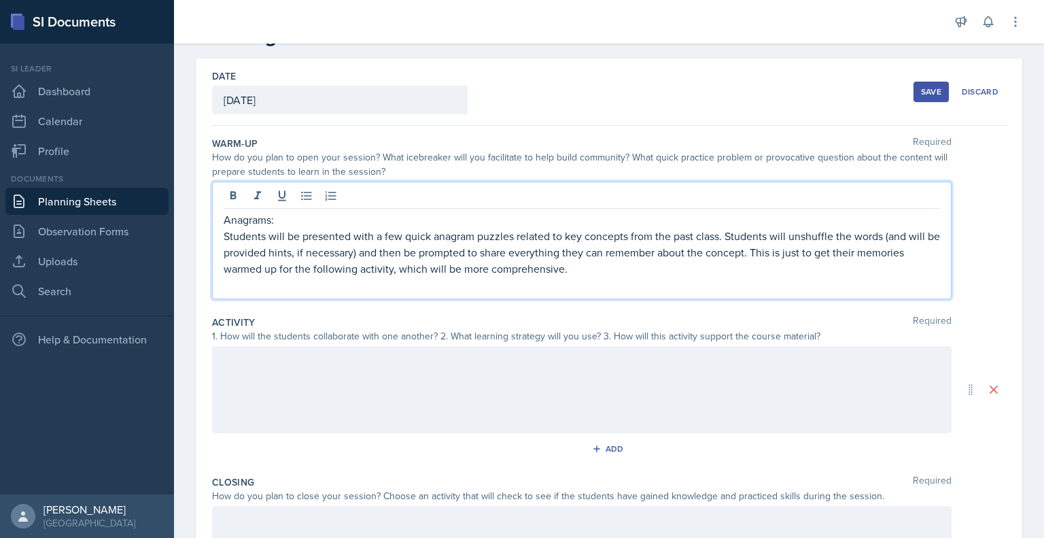
scroll to position [49, 0]
click at [576, 271] on p "Students will be presented with a few quick anagram puzzles related to key conc…" at bounding box center [582, 251] width 717 height 49
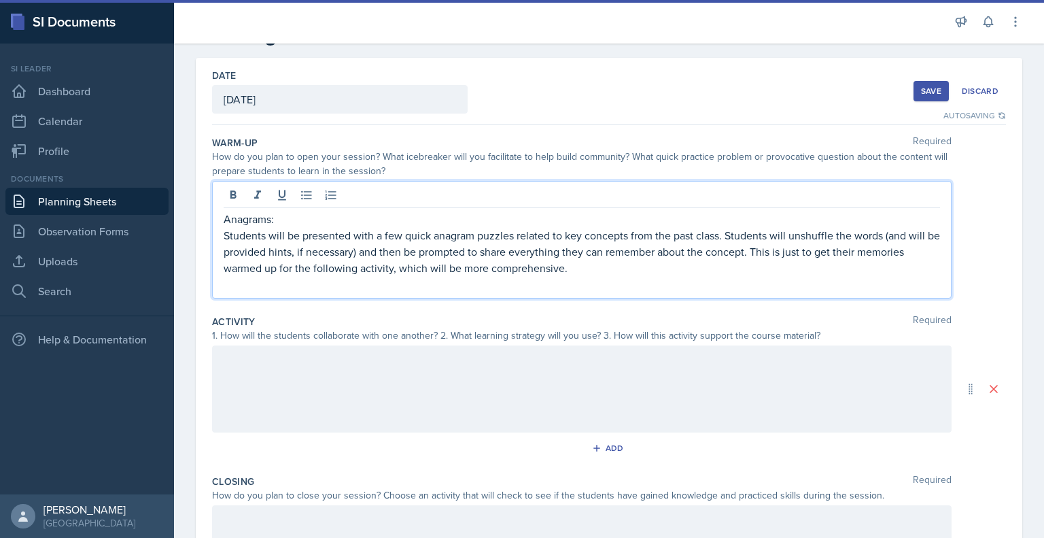
click at [718, 236] on p "Students will be presented with a few quick anagram puzzles related to key conc…" at bounding box center [582, 251] width 717 height 49
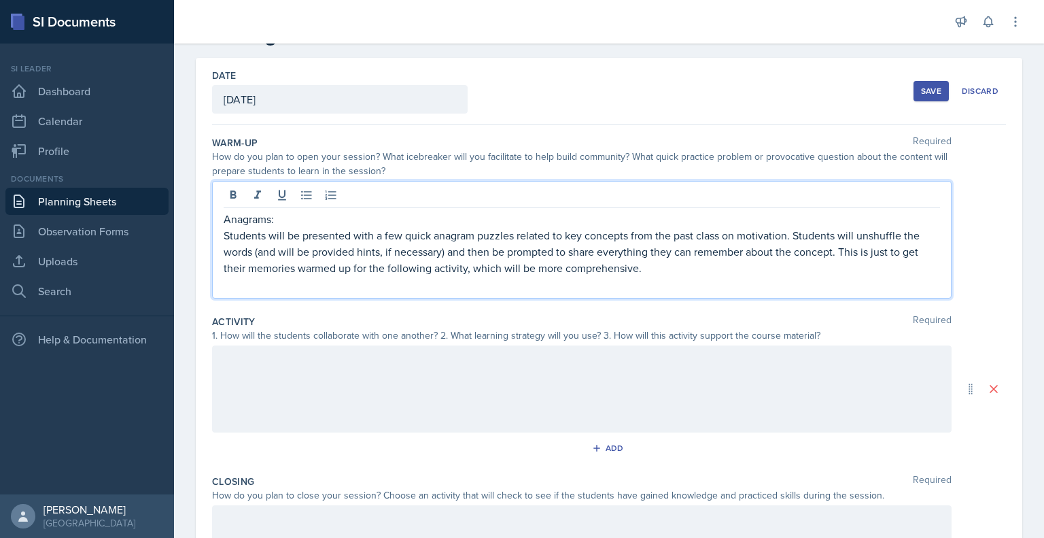
click at [568, 390] on div at bounding box center [582, 388] width 740 height 87
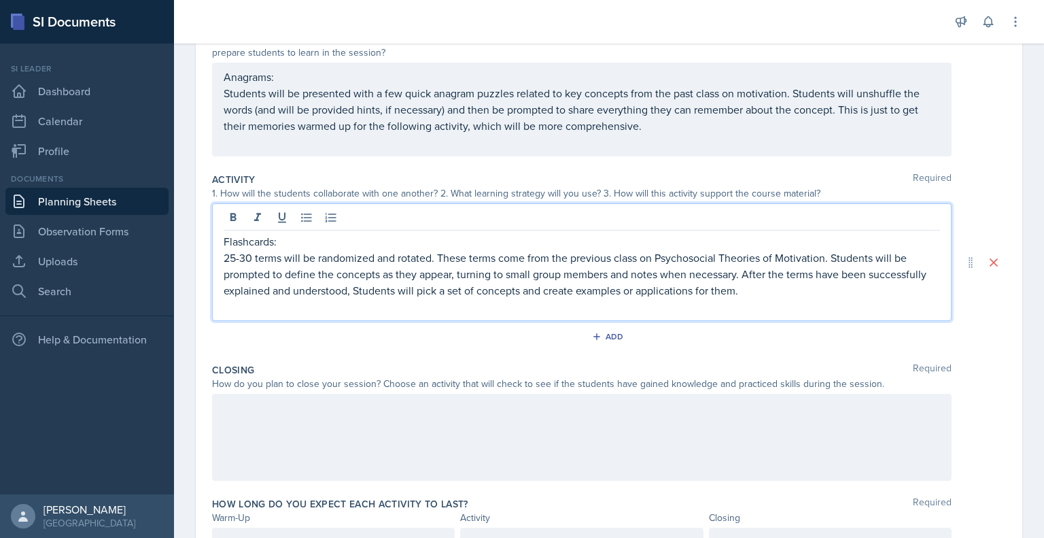
scroll to position [201, 0]
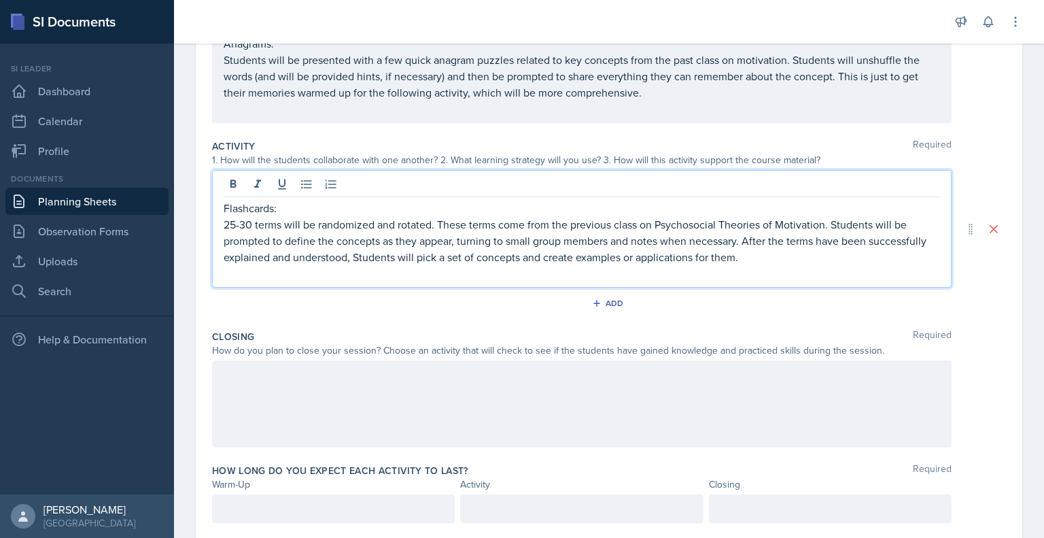
click at [363, 375] on p at bounding box center [582, 374] width 717 height 16
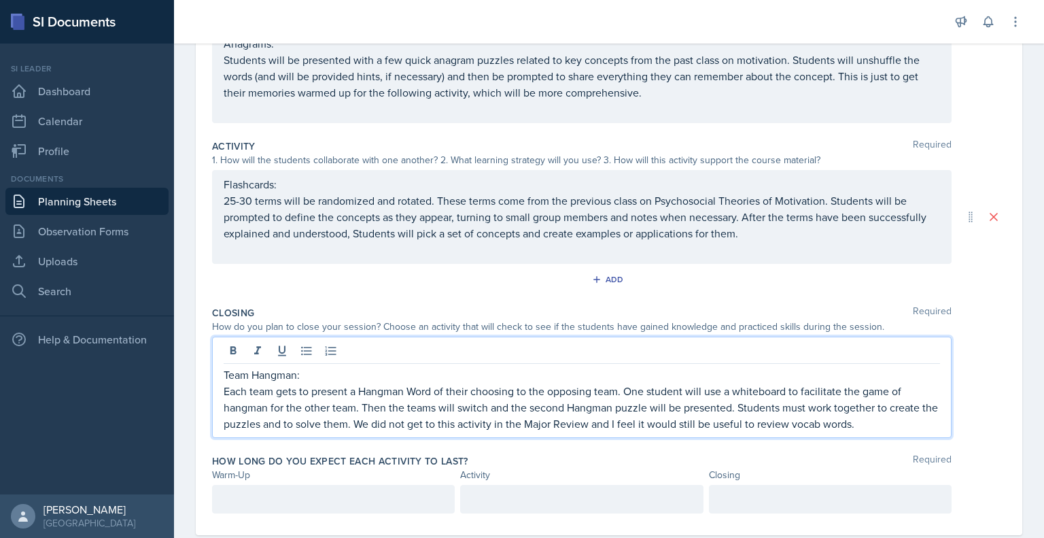
scroll to position [228, 0]
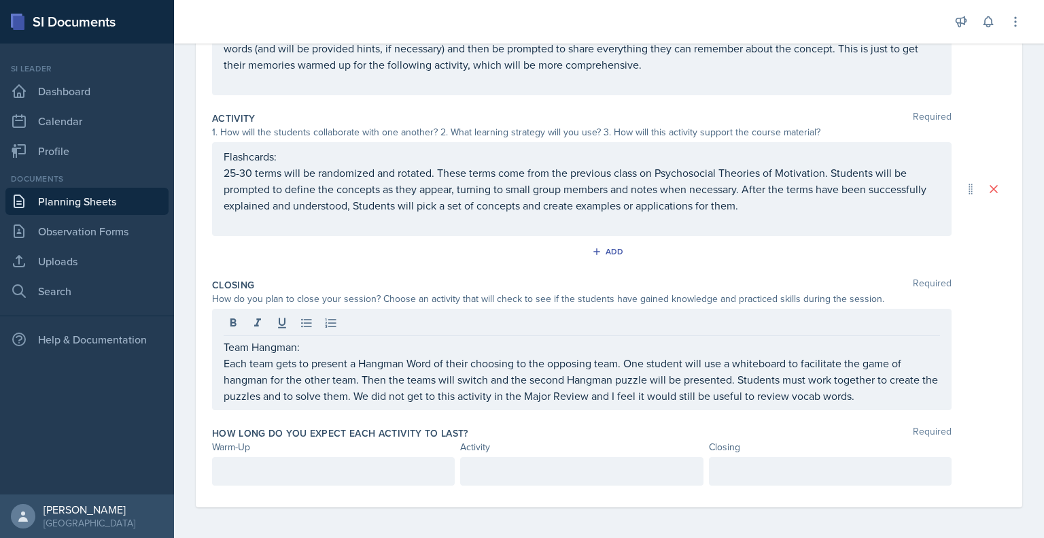
click at [364, 454] on div "How long do you expect each activity to last? Required Warm-Up Activity Closing" at bounding box center [609, 458] width 794 height 75
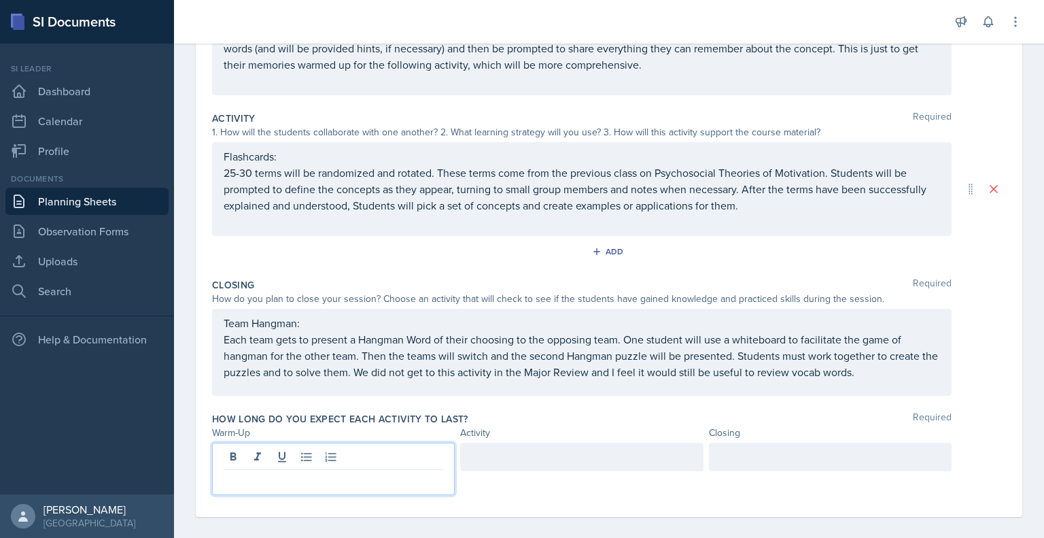
click at [373, 474] on p at bounding box center [334, 481] width 220 height 16
click at [791, 465] on div at bounding box center [830, 457] width 243 height 29
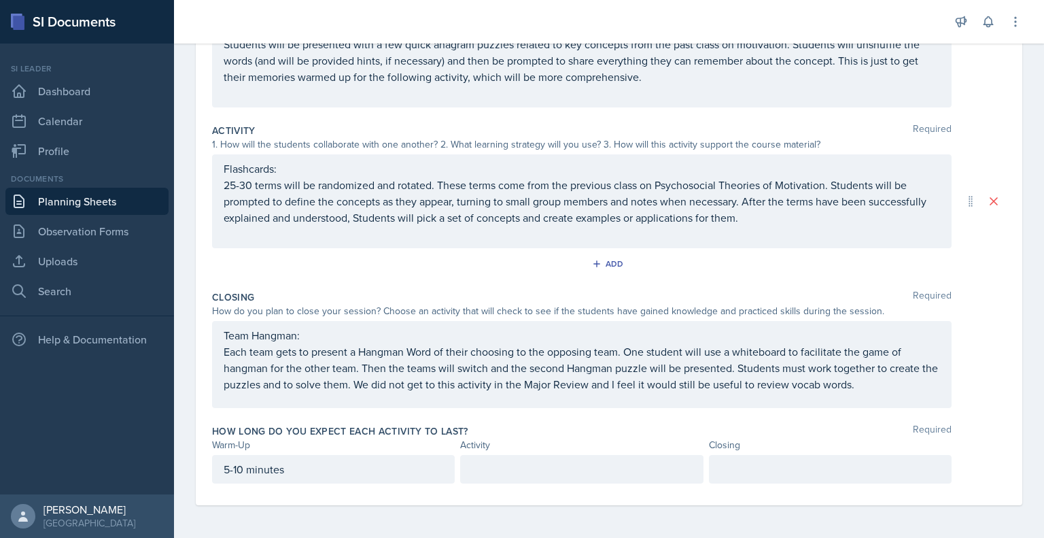
scroll to position [238, 0]
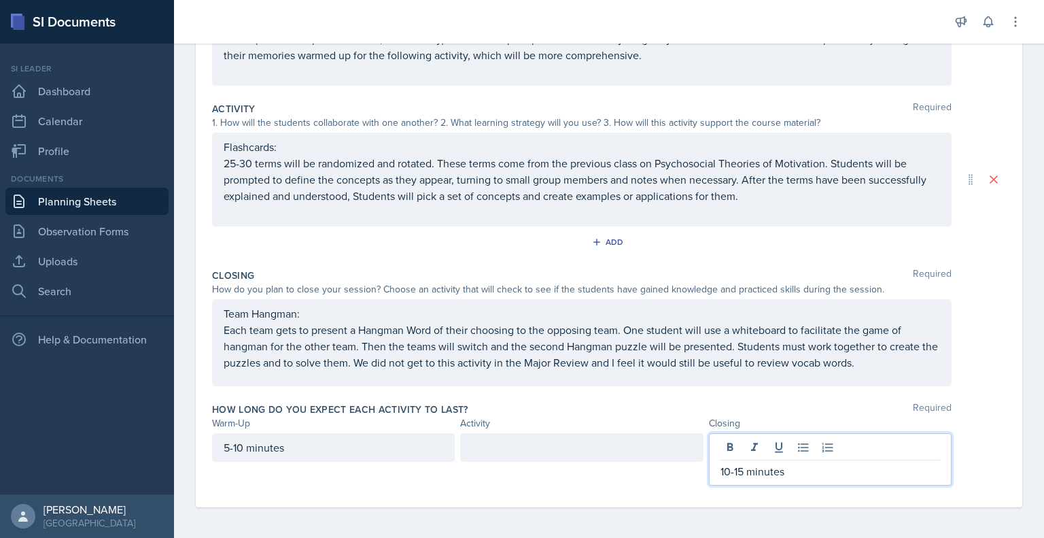
click at [562, 447] on div at bounding box center [581, 447] width 243 height 29
click at [785, 446] on div "10-15 minutes" at bounding box center [830, 459] width 243 height 52
click at [647, 456] on div at bounding box center [581, 447] width 243 height 29
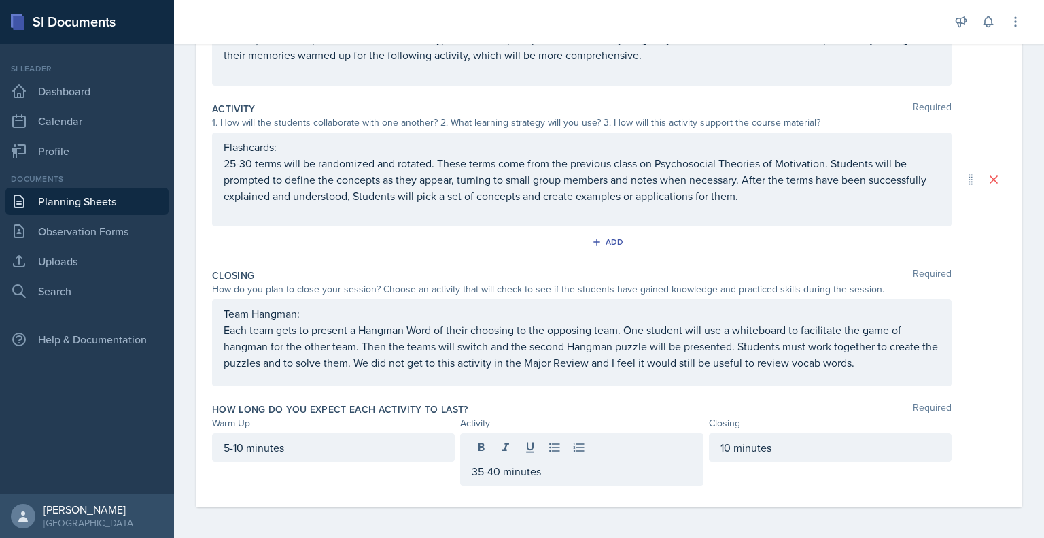
click at [806, 486] on div "How long do you expect each activity to last? Required Warm-Up Activity Closing…" at bounding box center [609, 446] width 794 height 99
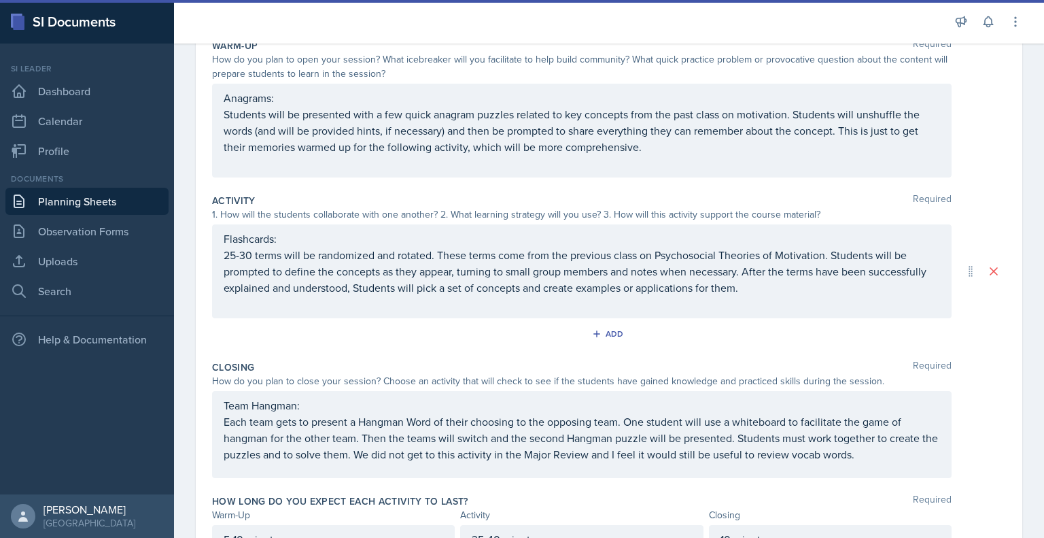
scroll to position [0, 0]
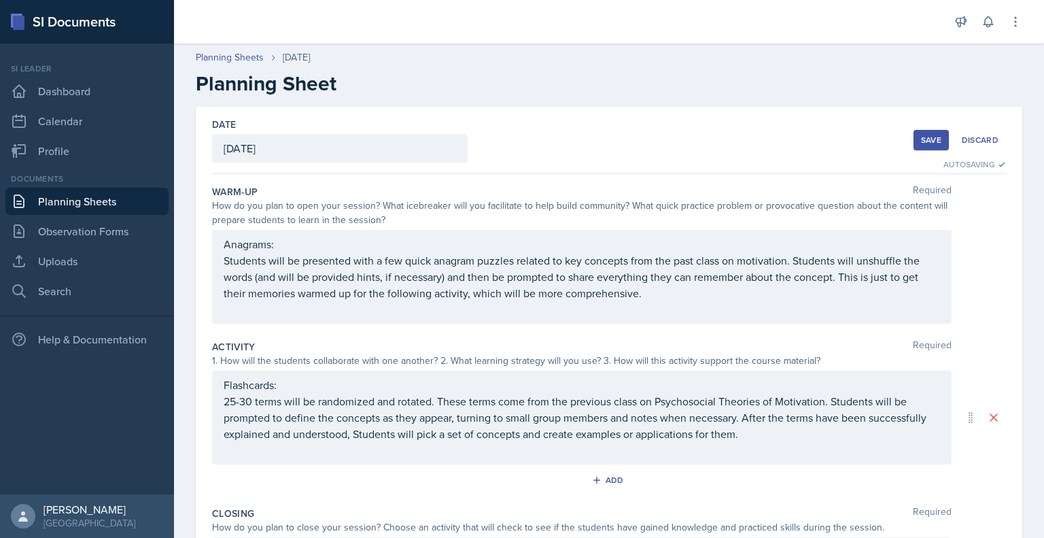
click at [936, 142] on button "Save" at bounding box center [931, 140] width 35 height 20
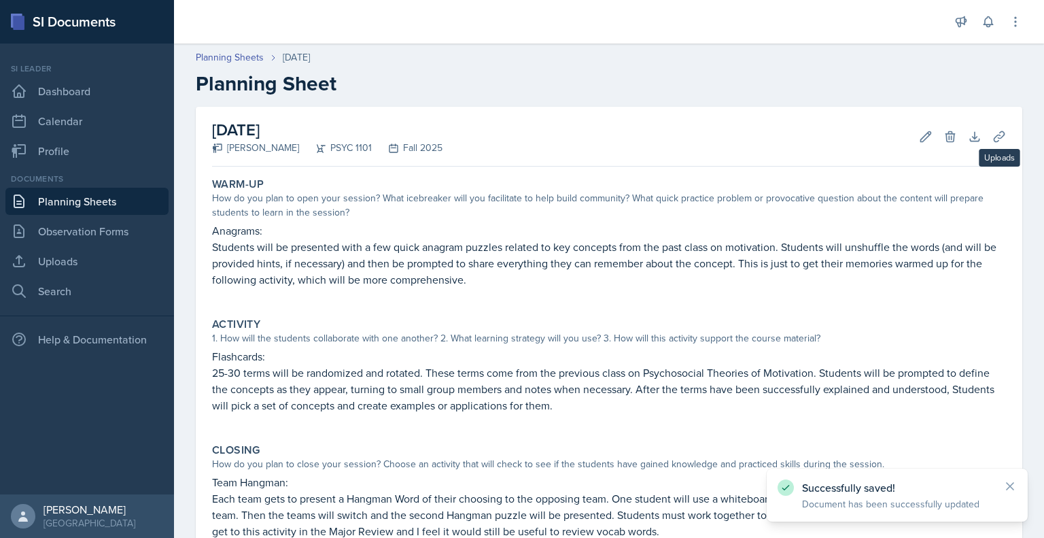
click at [1004, 141] on div "[DATE] [PERSON_NAME] PSYC 1101 Fall 2025 Edit Delete Download Uploads Autosavin…" at bounding box center [609, 385] width 827 height 557
click at [993, 140] on icon at bounding box center [1000, 137] width 14 height 14
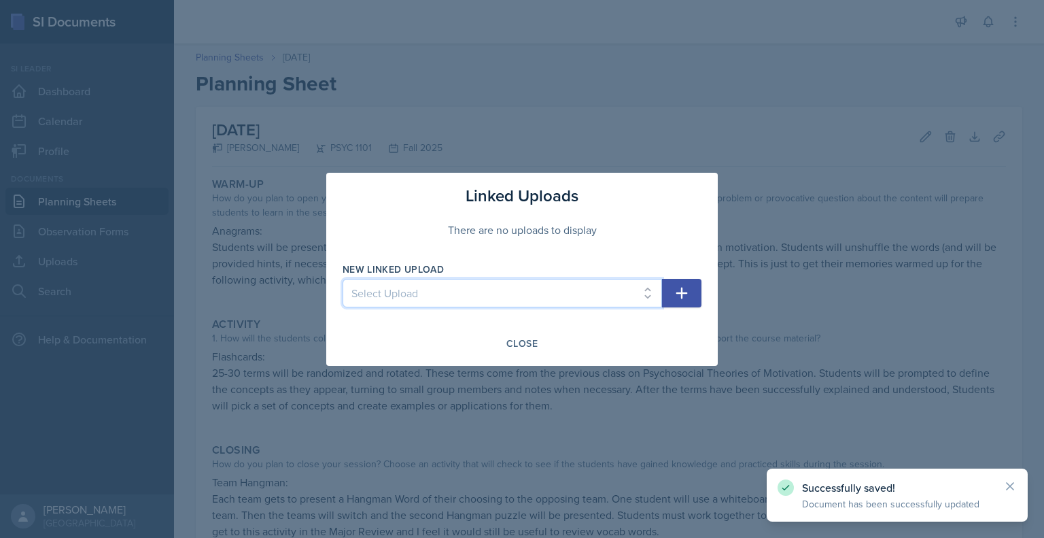
click at [646, 299] on select "Select Upload Mock PowerPoint Visual Aid 26th Visual aid 26th Visual aid 28th S…" at bounding box center [503, 293] width 320 height 29
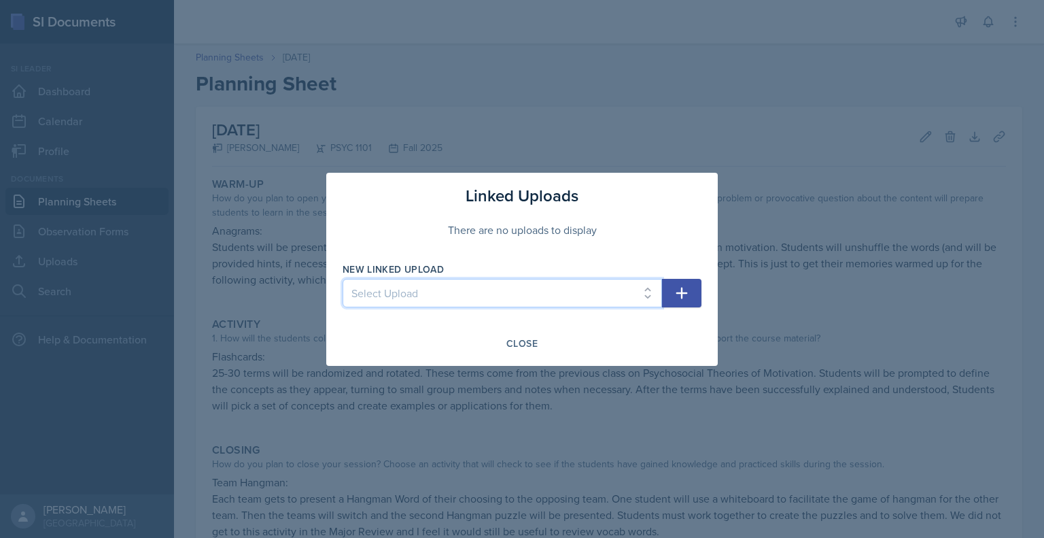
select select "1bf0c7b7-bda2-4e87-b208-34d7c83feeb1"
click at [343, 279] on select "Select Upload Mock PowerPoint Visual Aid 26th Visual aid 26th Visual aid 28th S…" at bounding box center [503, 293] width 320 height 29
click at [680, 288] on icon "button" at bounding box center [682, 293] width 16 height 16
select select
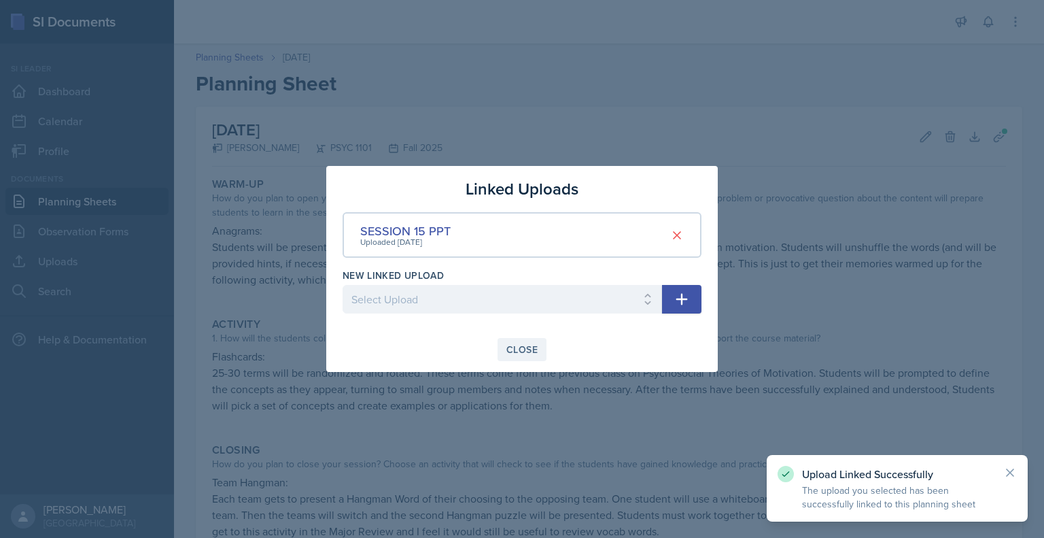
click at [528, 350] on div "Close" at bounding box center [522, 349] width 31 height 11
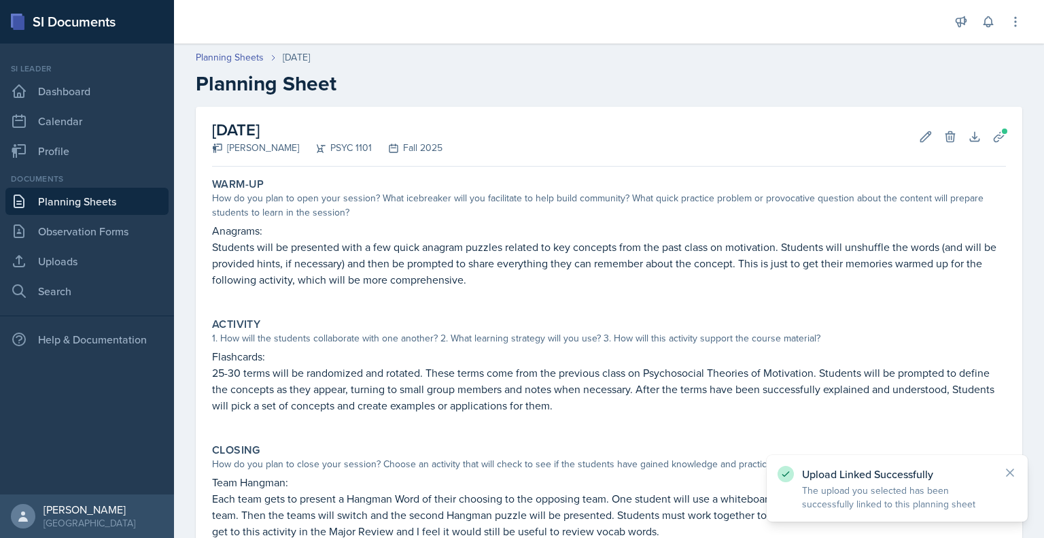
scroll to position [158, 0]
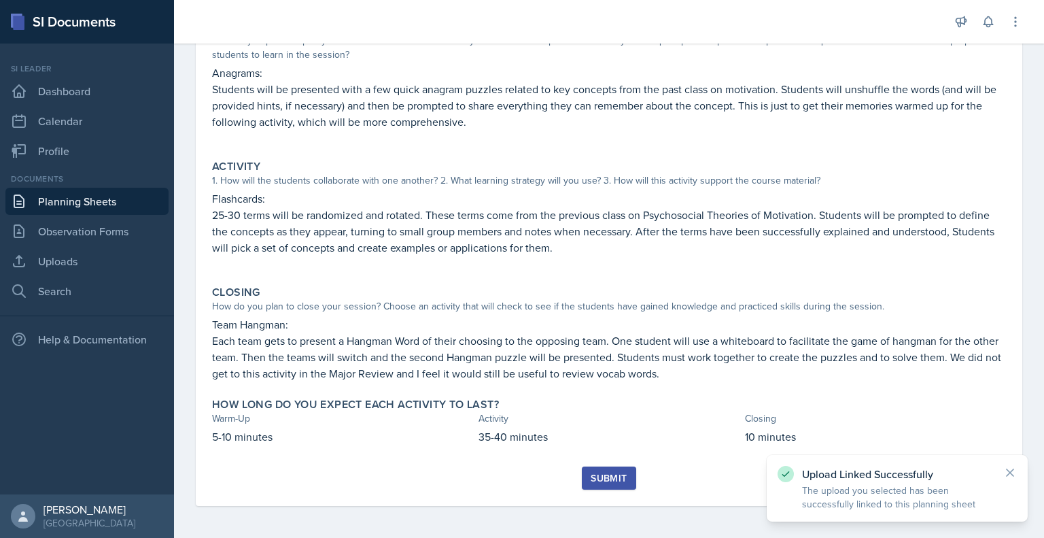
click at [607, 481] on div "Submit" at bounding box center [609, 478] width 36 height 11
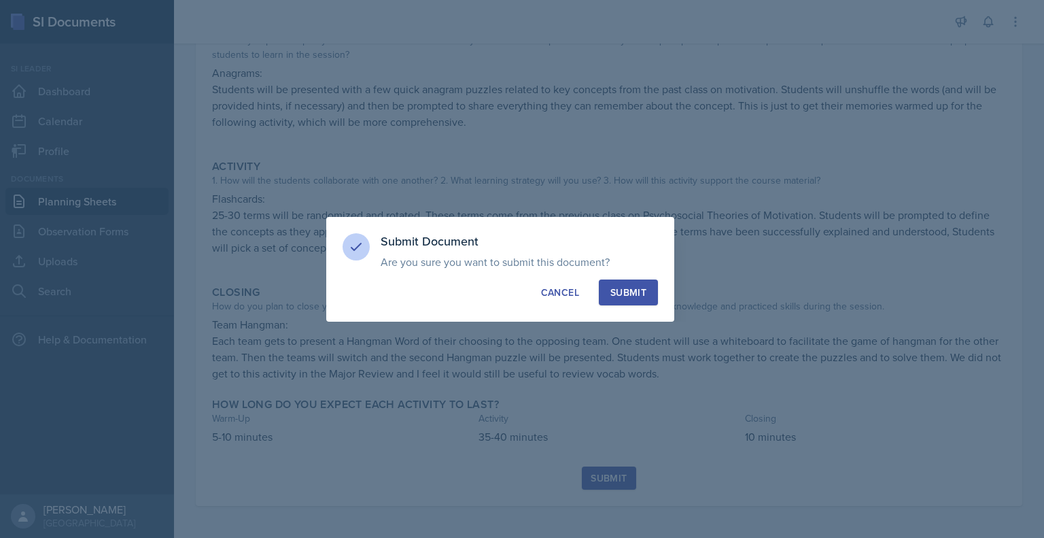
click at [638, 296] on div "Submit" at bounding box center [629, 293] width 36 height 14
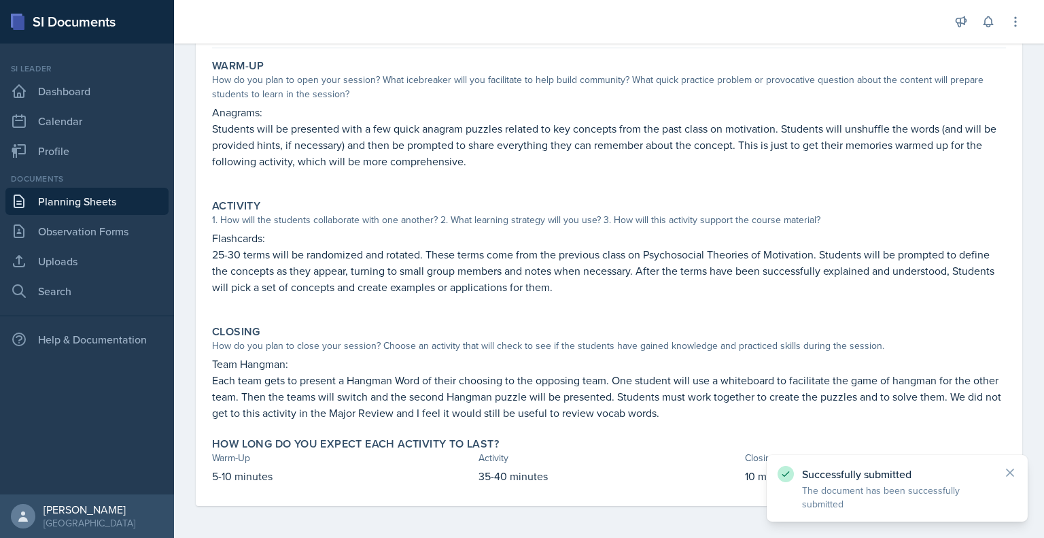
scroll to position [0, 0]
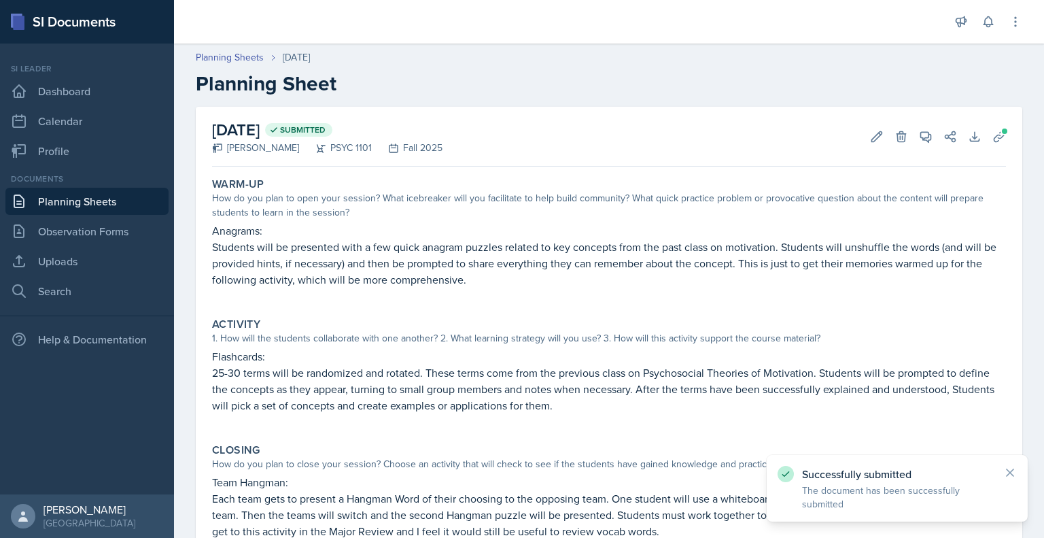
click at [96, 206] on link "Planning Sheets" at bounding box center [86, 201] width 163 height 27
